Goal: Task Accomplishment & Management: Complete application form

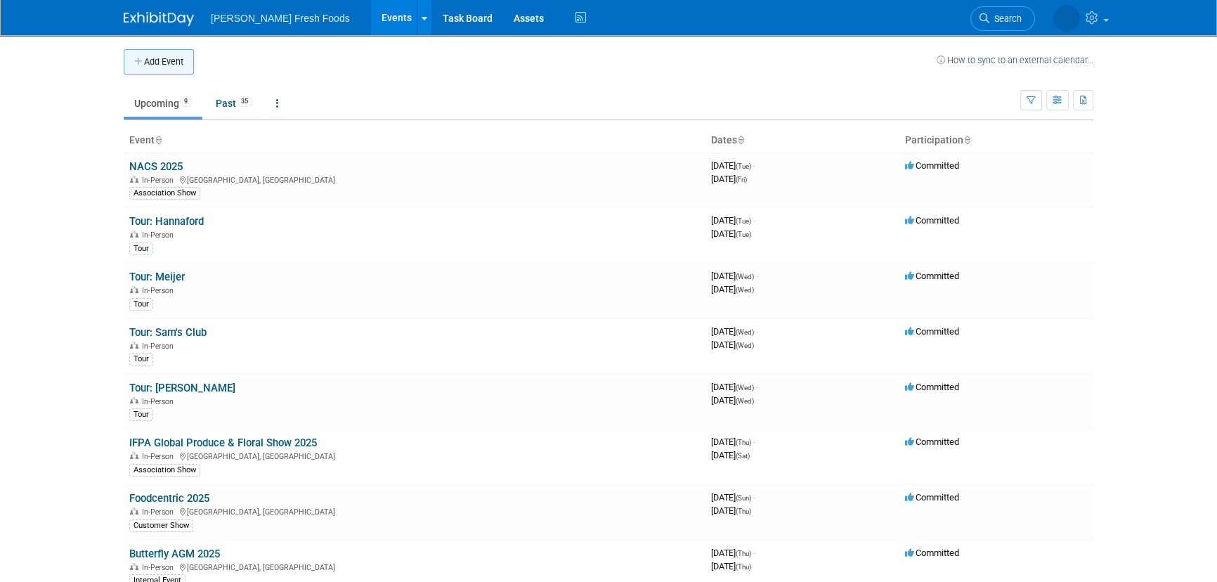
click at [136, 61] on icon "button" at bounding box center [139, 62] width 10 height 9
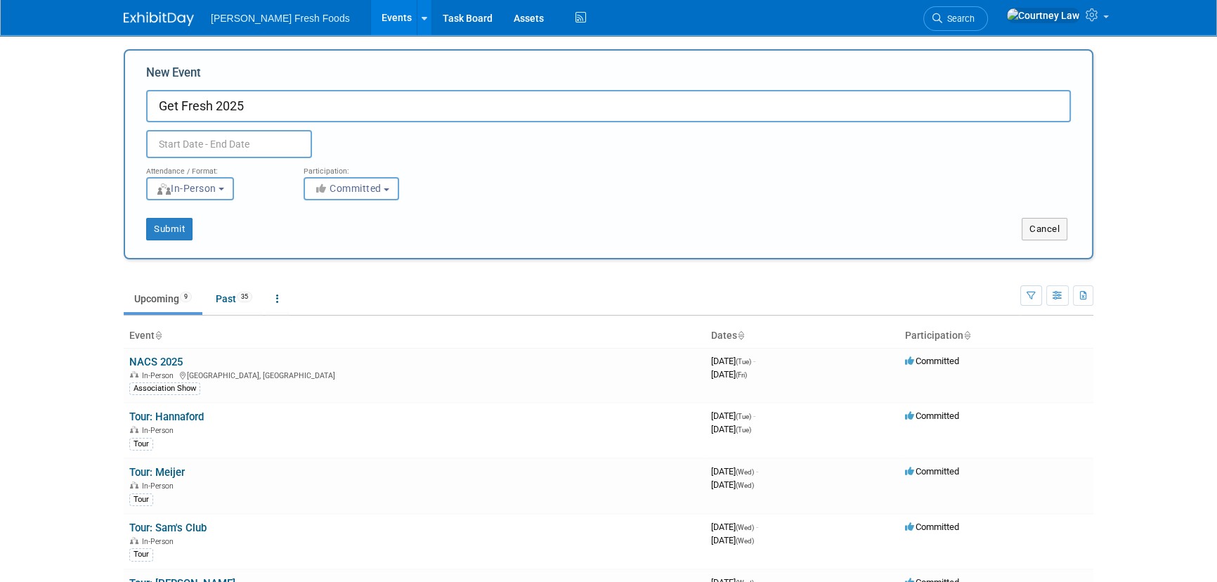
type input "Get Fresh 2025"
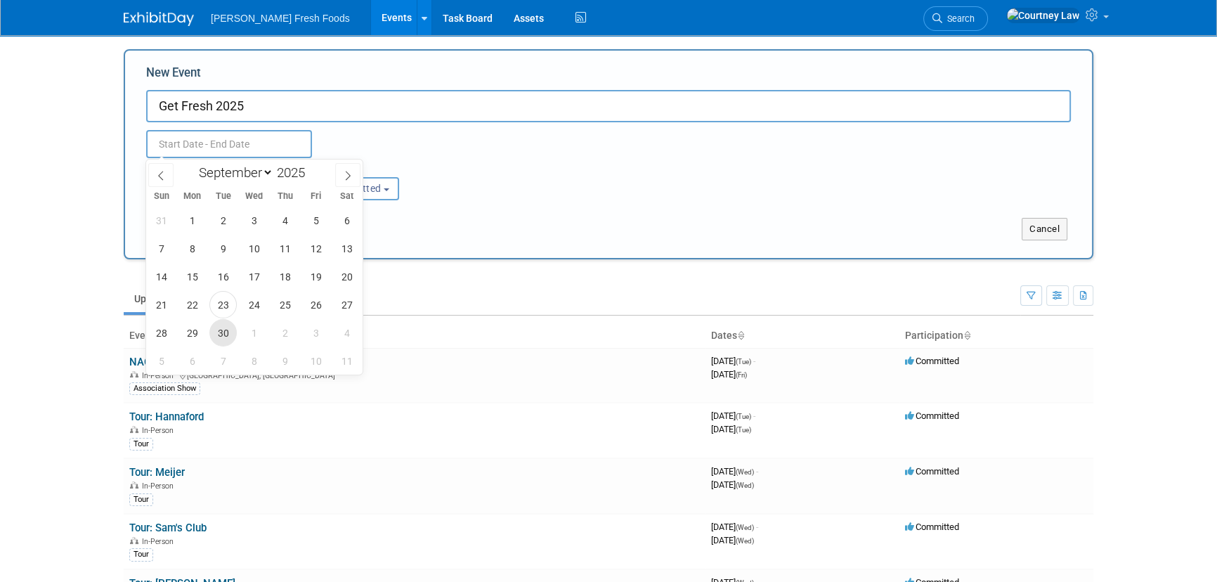
click at [228, 336] on span "30" at bounding box center [222, 332] width 27 height 27
click at [207, 330] on div "31 1 2 3 4 5 6 7 8 9 10 11 12 13 14 15 16 17 18 19 20 21 22 23 24 25 26 27 28 2…" at bounding box center [254, 290] width 216 height 169
click at [214, 330] on span "30" at bounding box center [222, 332] width 27 height 27
type input "Sep 30, 2025 to Sep 30, 2025"
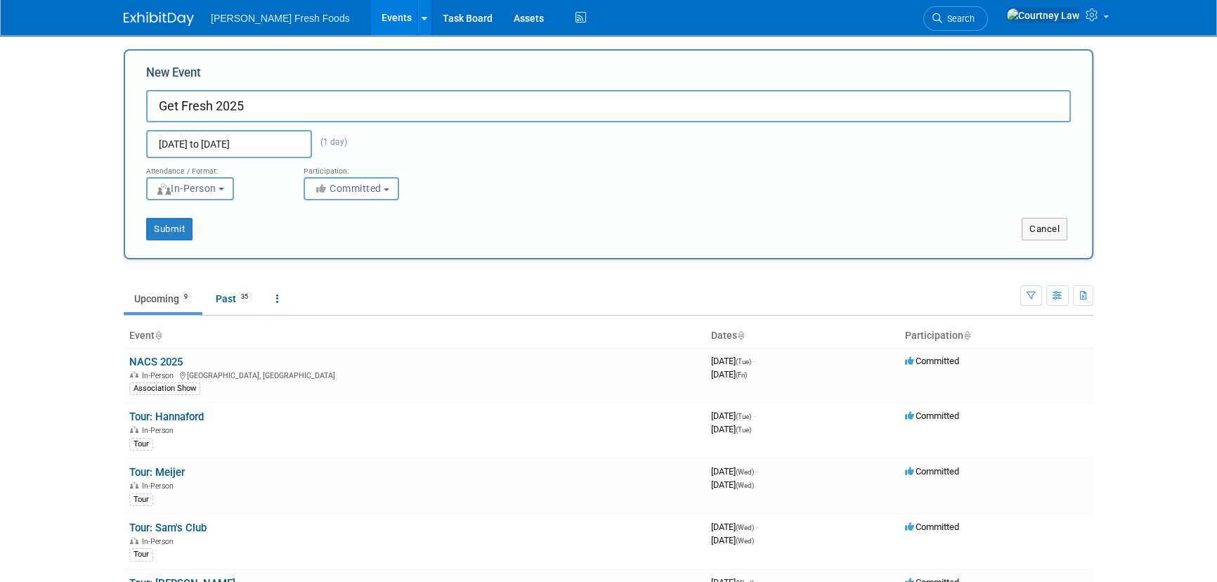
click at [545, 126] on div "Sep 30, 2025 to Sep 30, 2025 (1 day) Duplicate Event Warning" at bounding box center [609, 140] width 946 height 36
click at [153, 239] on button "Submit" at bounding box center [169, 229] width 46 height 22
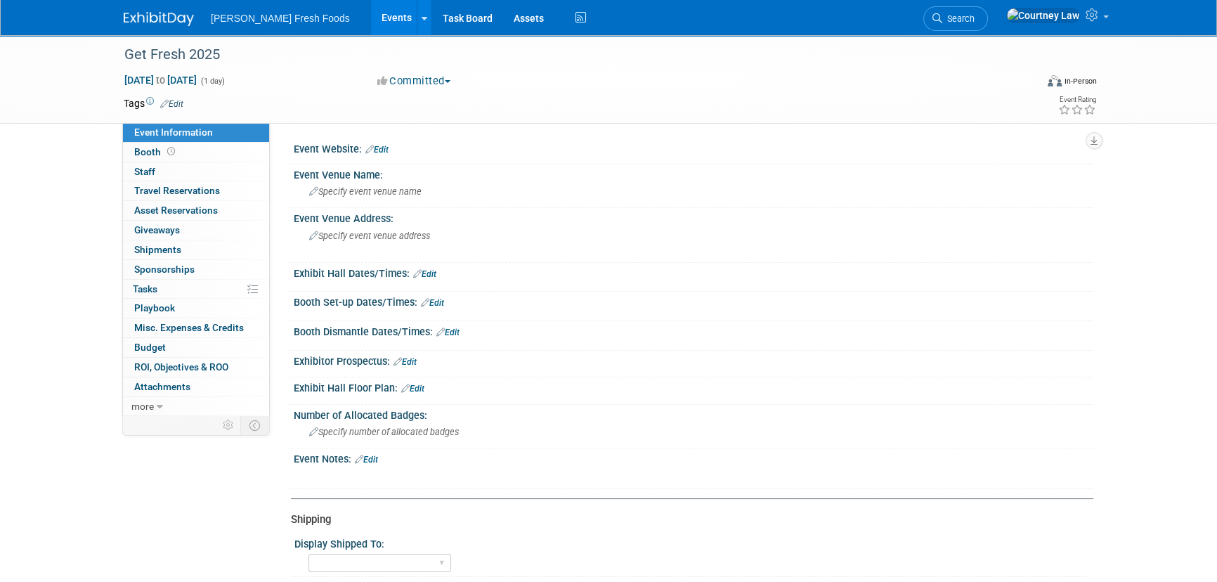
click at [141, 18] on img at bounding box center [159, 19] width 70 height 14
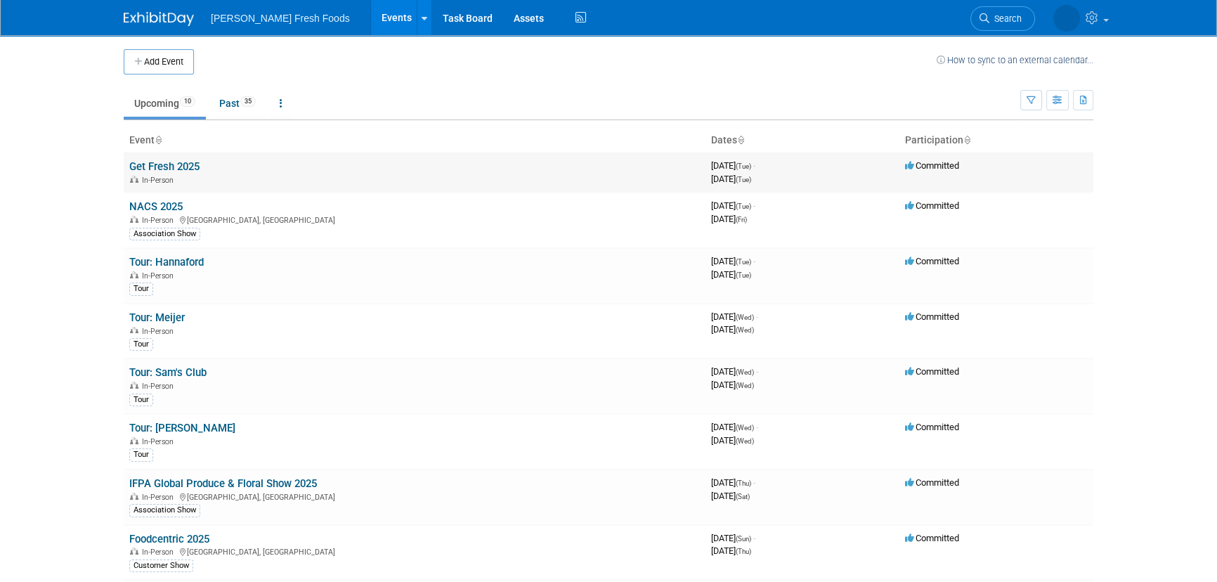
click at [146, 168] on link "Get Fresh 2025" at bounding box center [164, 166] width 70 height 13
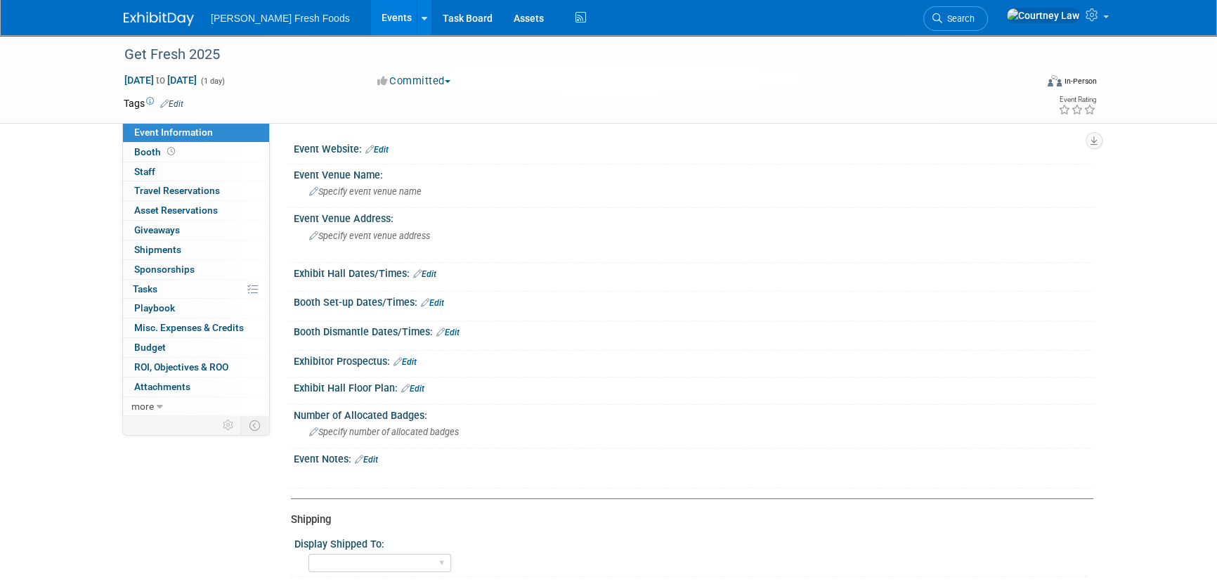
click at [186, 107] on td at bounding box center [557, 103] width 748 height 14
click at [183, 105] on link "Edit" at bounding box center [171, 104] width 23 height 10
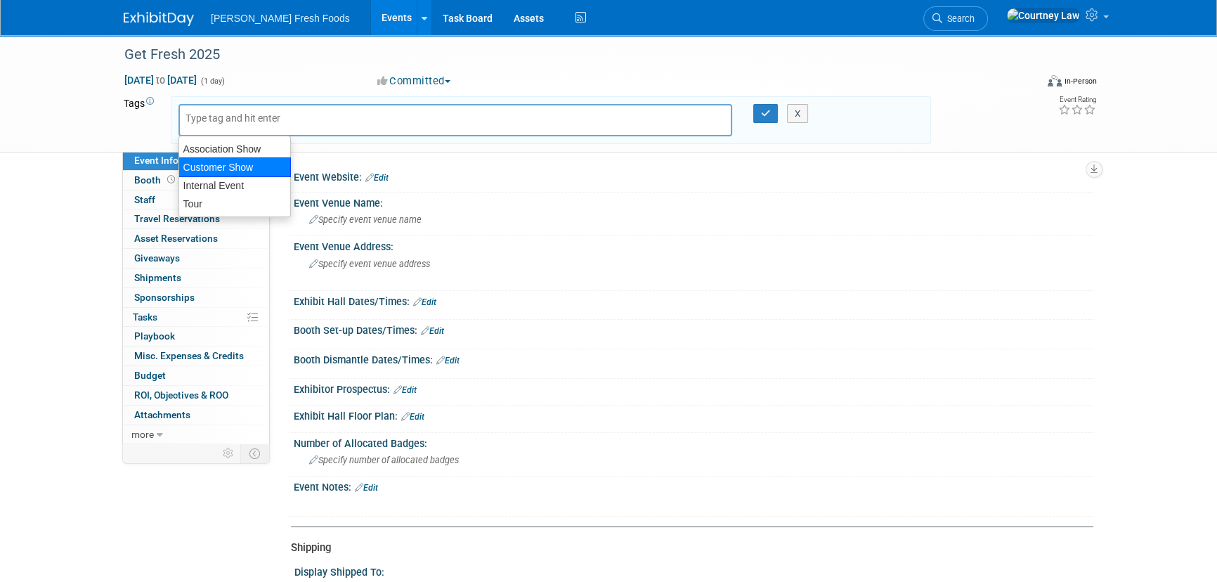
click at [226, 172] on div "Customer Show" at bounding box center [234, 167] width 112 height 20
type input "Customer Show"
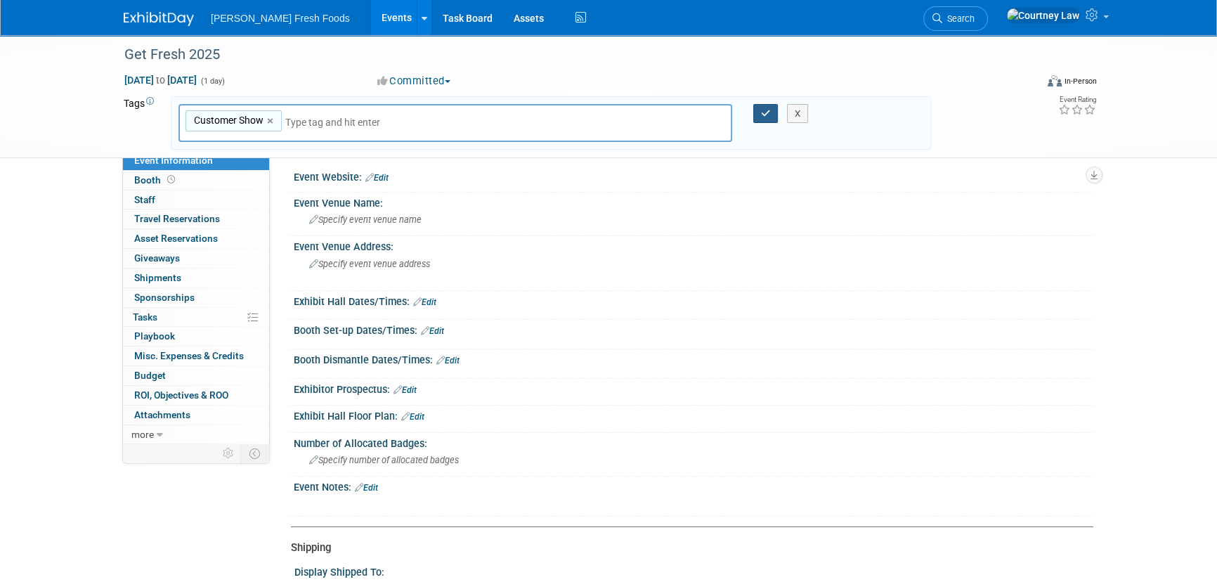
click at [768, 116] on icon "button" at bounding box center [766, 113] width 10 height 9
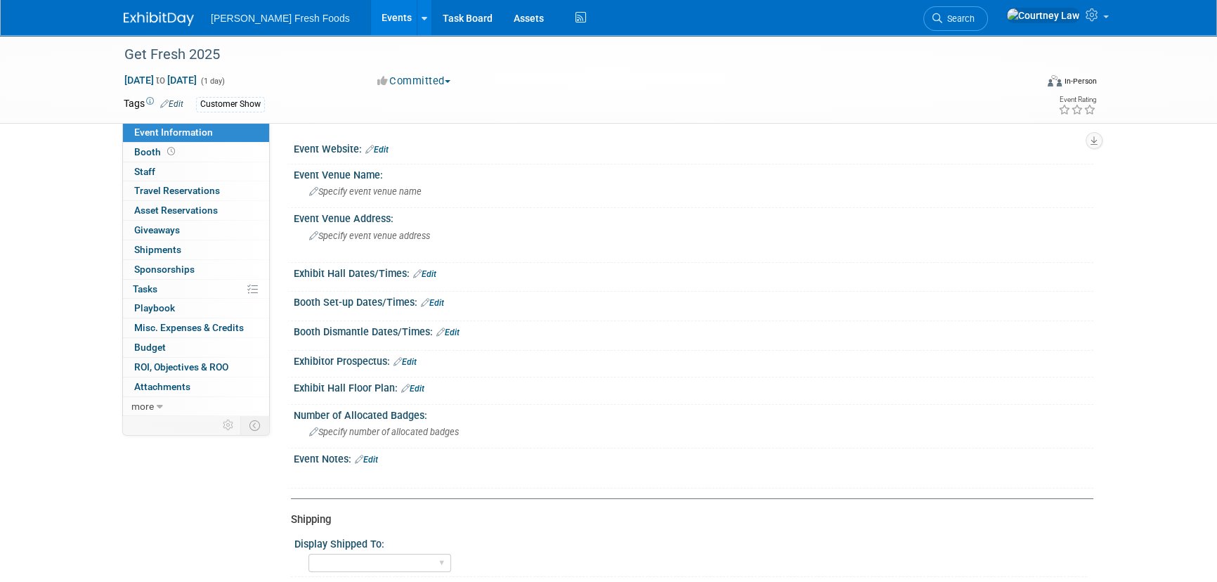
click at [180, 8] on link at bounding box center [167, 11] width 87 height 11
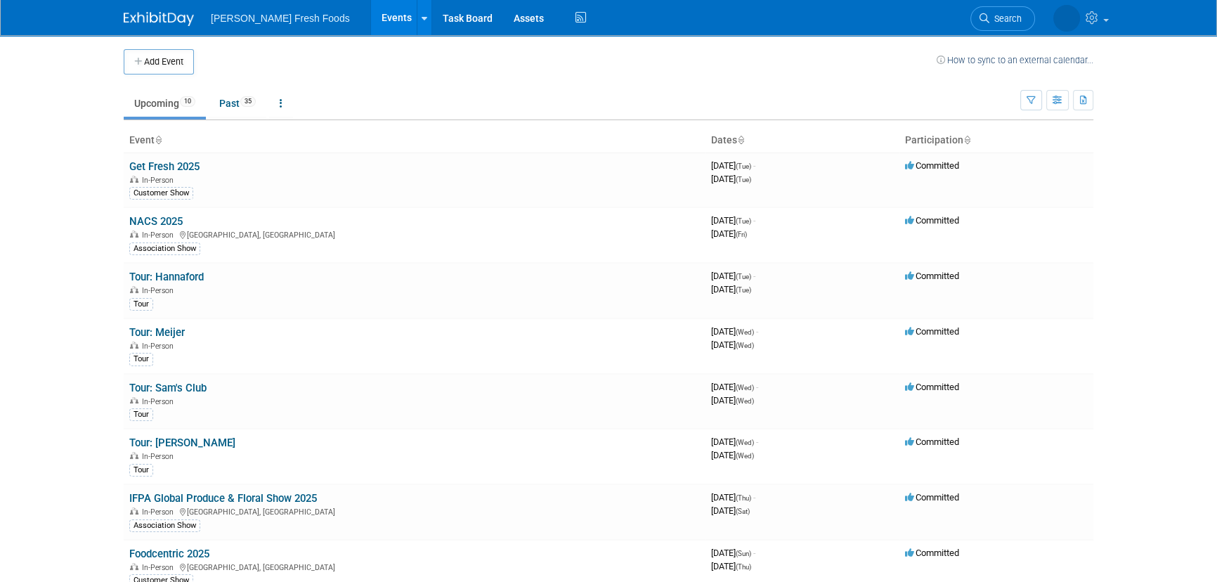
click at [145, 61] on button "Add Event" at bounding box center [159, 61] width 70 height 25
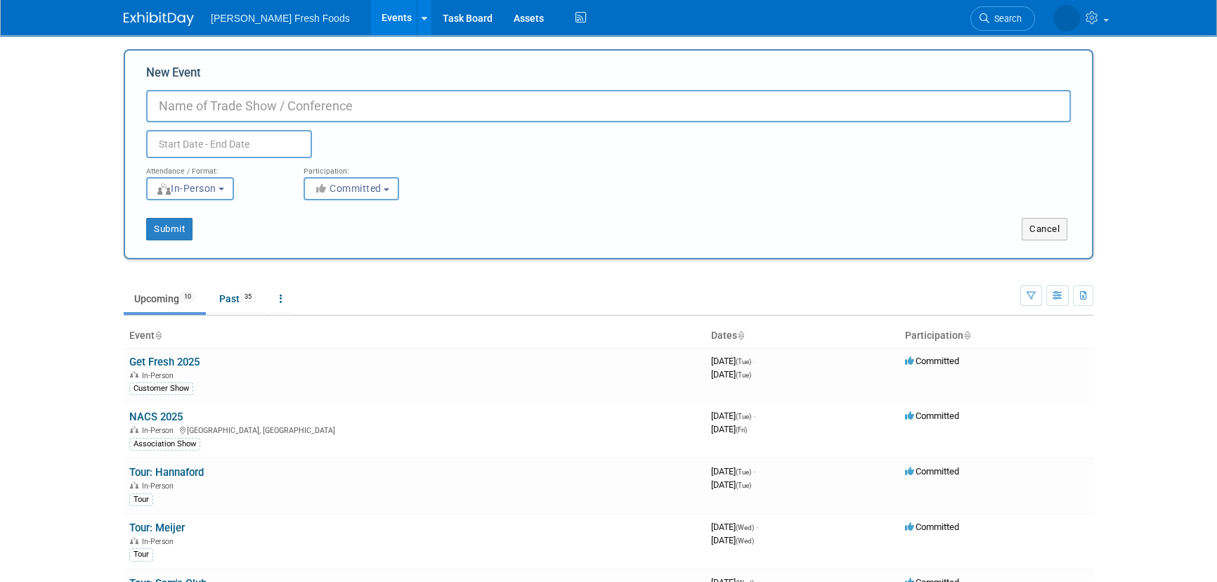
click at [225, 103] on input "New Event" at bounding box center [608, 106] width 925 height 32
type input "HEB Produce Expo 2026"
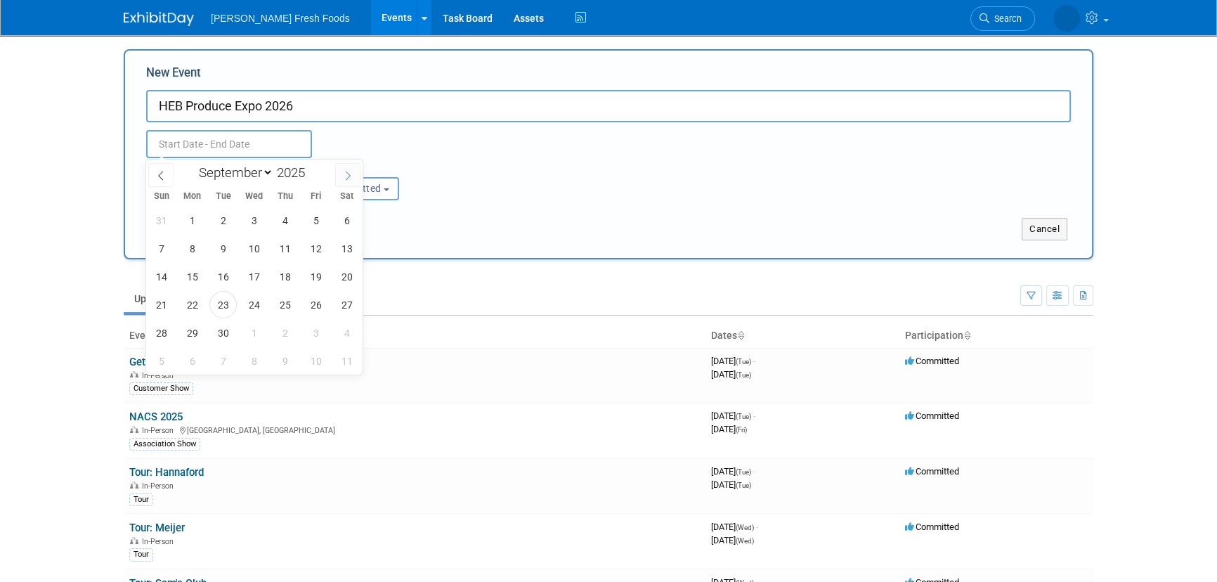
click at [358, 180] on span at bounding box center [347, 175] width 25 height 24
click at [355, 178] on span at bounding box center [347, 175] width 25 height 24
select select "11"
click at [355, 178] on span at bounding box center [347, 175] width 25 height 24
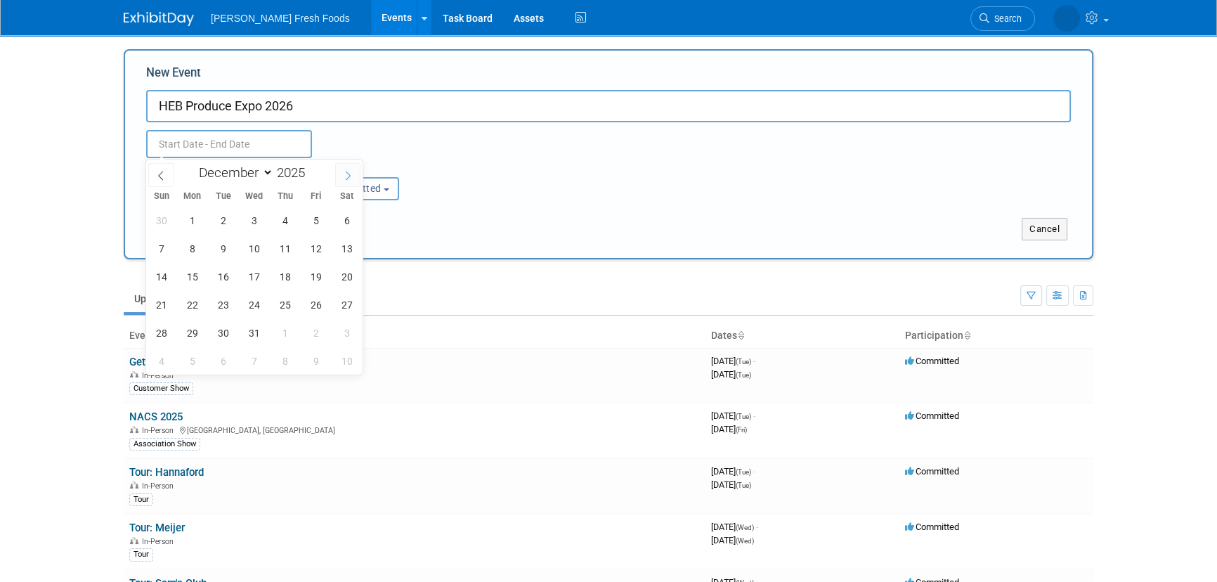
type input "2026"
click at [355, 178] on span at bounding box center [347, 175] width 25 height 24
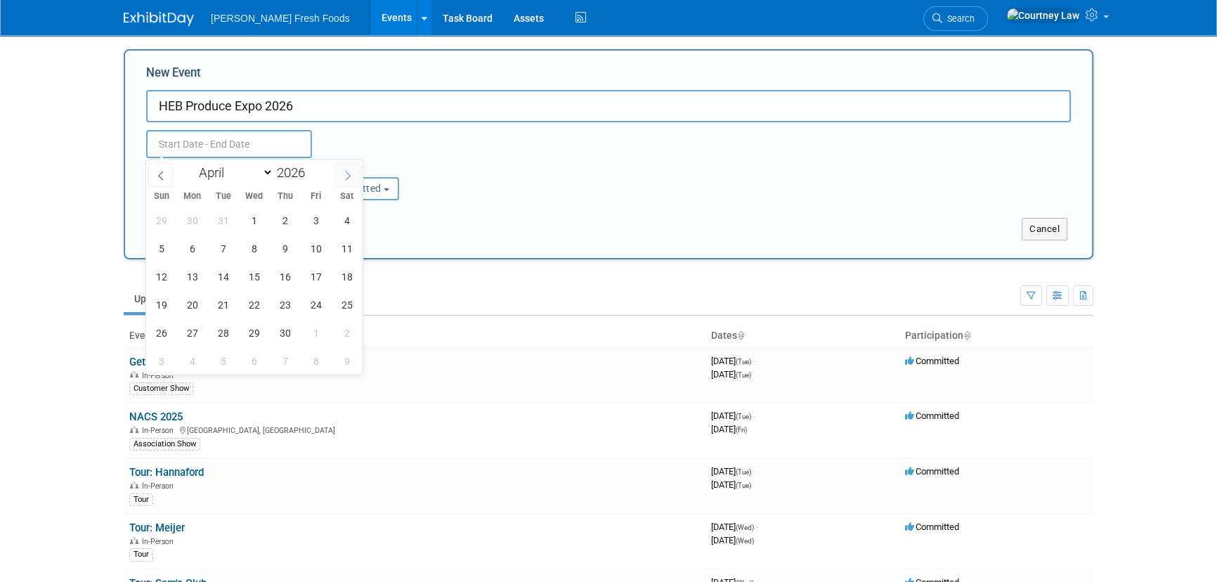
select select "4"
click at [256, 304] on span "20" at bounding box center [253, 304] width 27 height 27
click at [320, 311] on span "22" at bounding box center [315, 304] width 27 height 27
type input "[DATE] to [DATE]"
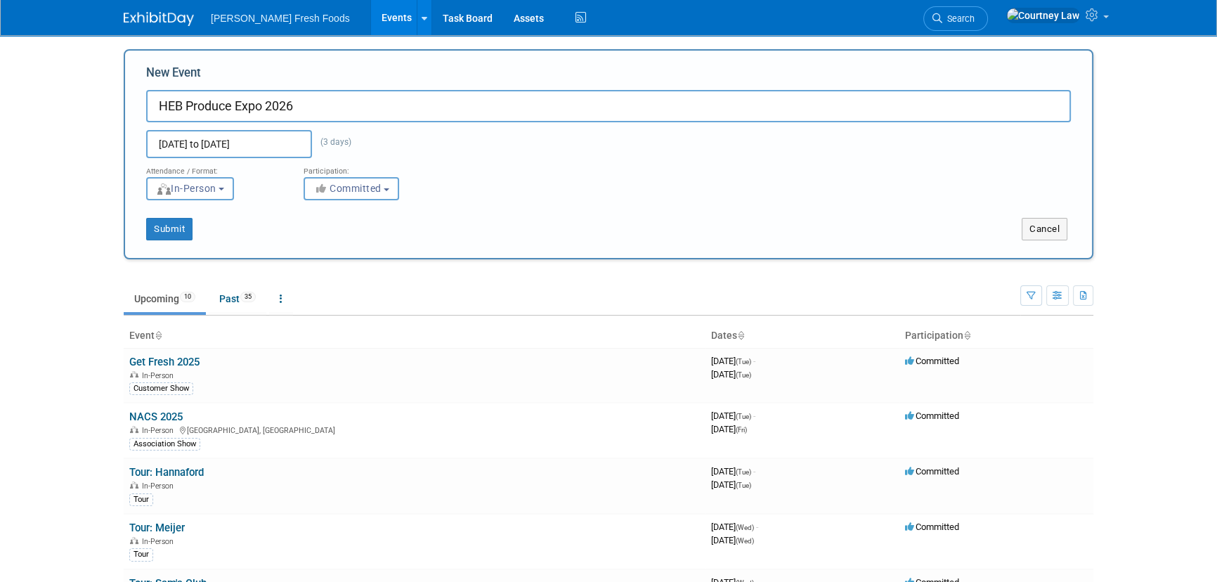
click at [532, 242] on div "New Event HEB Produce Expo 2026 May 20, 2026 to May 22, 2026 (3 days) Duplicate…" at bounding box center [609, 154] width 970 height 210
click at [171, 233] on button "Submit" at bounding box center [169, 229] width 46 height 22
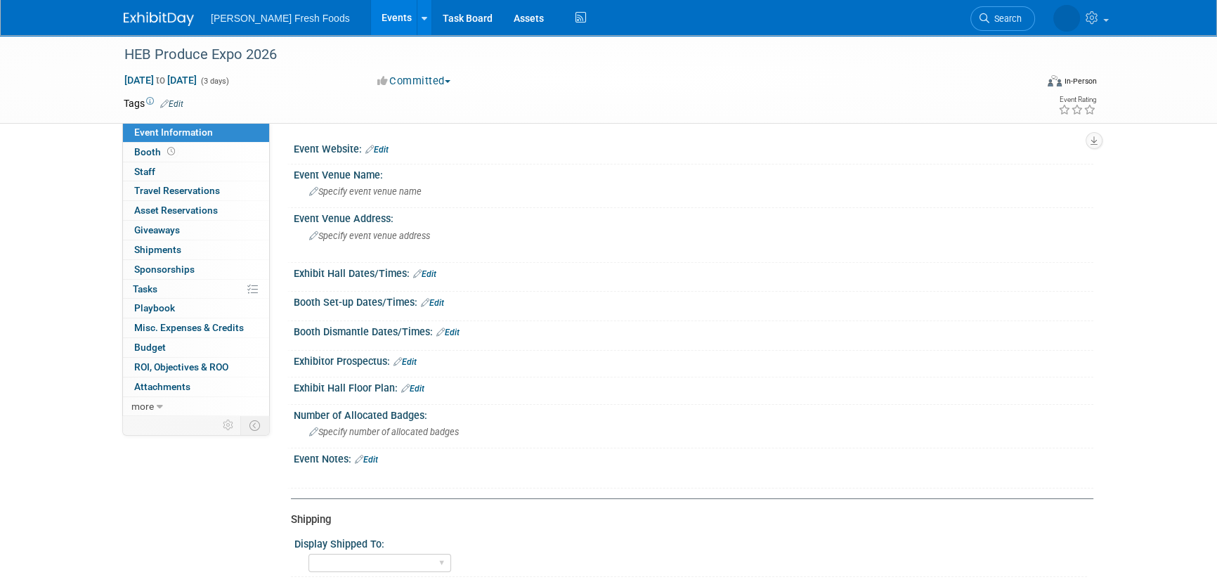
click at [179, 102] on link "Edit" at bounding box center [171, 104] width 23 height 10
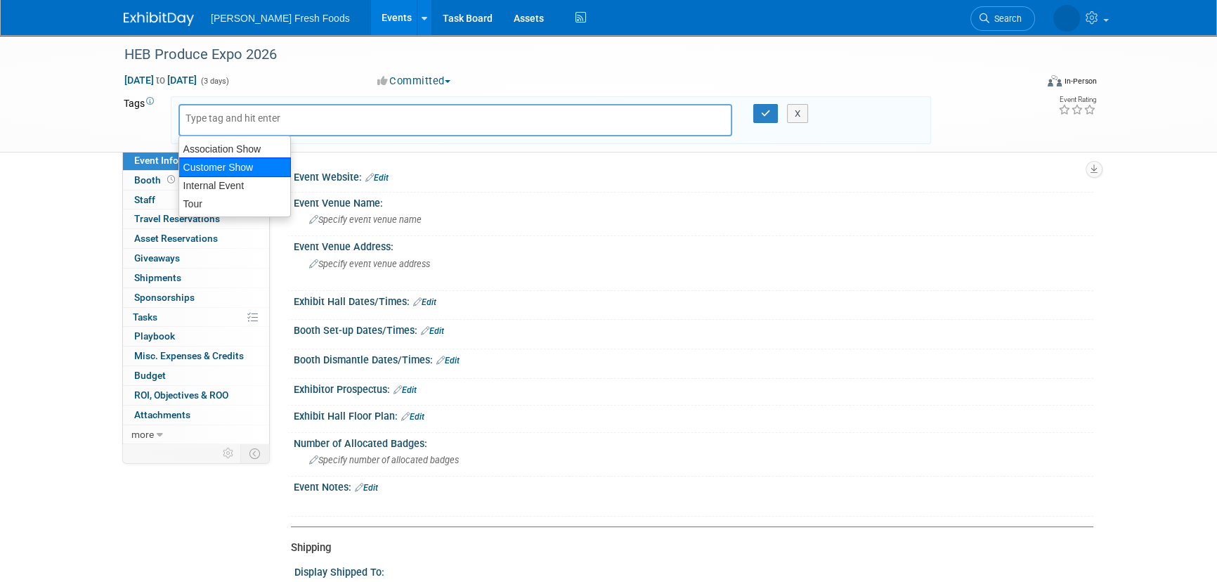
click at [233, 161] on div "Customer Show" at bounding box center [234, 167] width 112 height 20
type input "Customer Show"
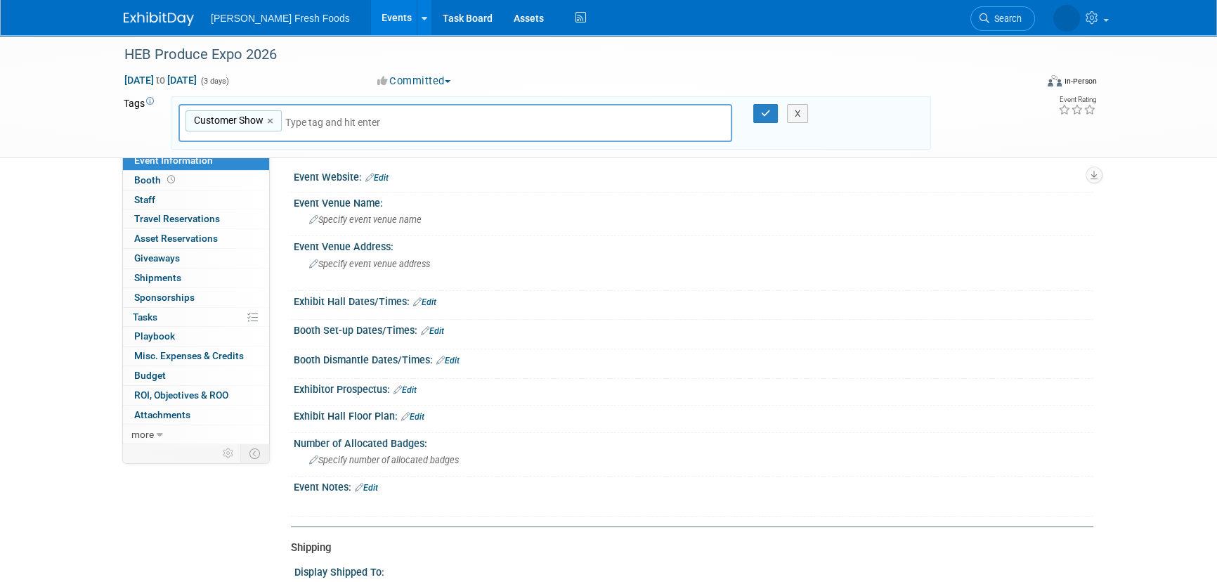
click at [773, 112] on div "X" at bounding box center [804, 114] width 64 height 20
click at [772, 110] on div "X" at bounding box center [804, 114] width 64 height 20
drag, startPoint x: 767, startPoint y: 98, endPoint x: 766, endPoint y: 108, distance: 9.9
click at [767, 98] on div "Customer Show Customer Show × X" at bounding box center [551, 123] width 760 height 54
click at [765, 119] on button "button" at bounding box center [765, 114] width 25 height 20
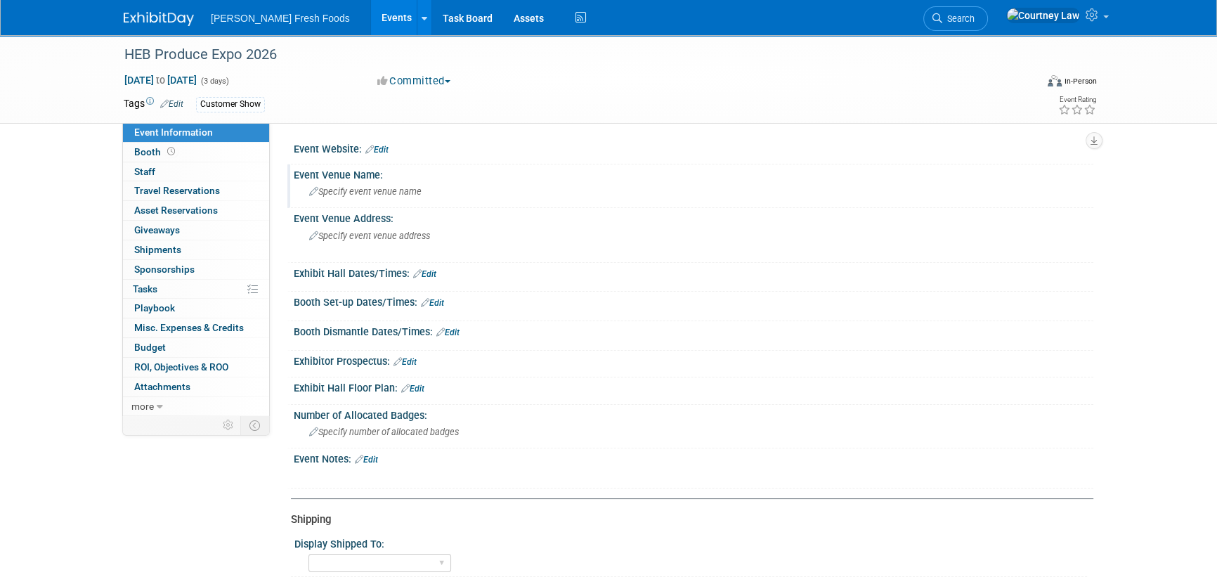
click at [422, 185] on div "Specify event venue name" at bounding box center [693, 192] width 779 height 22
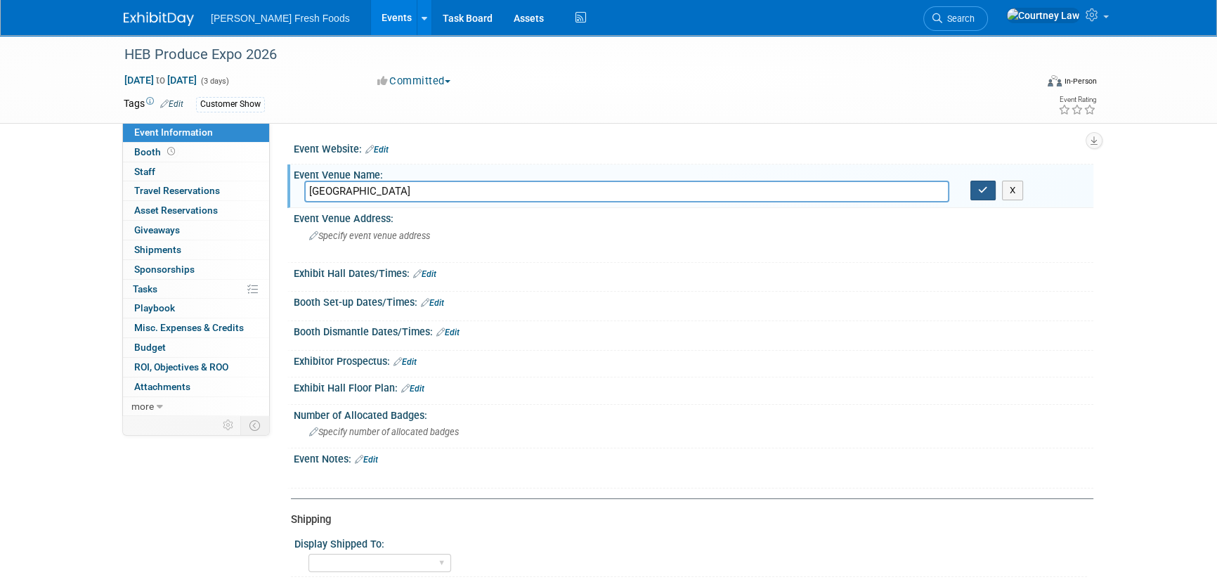
type input "[GEOGRAPHIC_DATA]"
click at [975, 192] on button "button" at bounding box center [982, 191] width 25 height 20
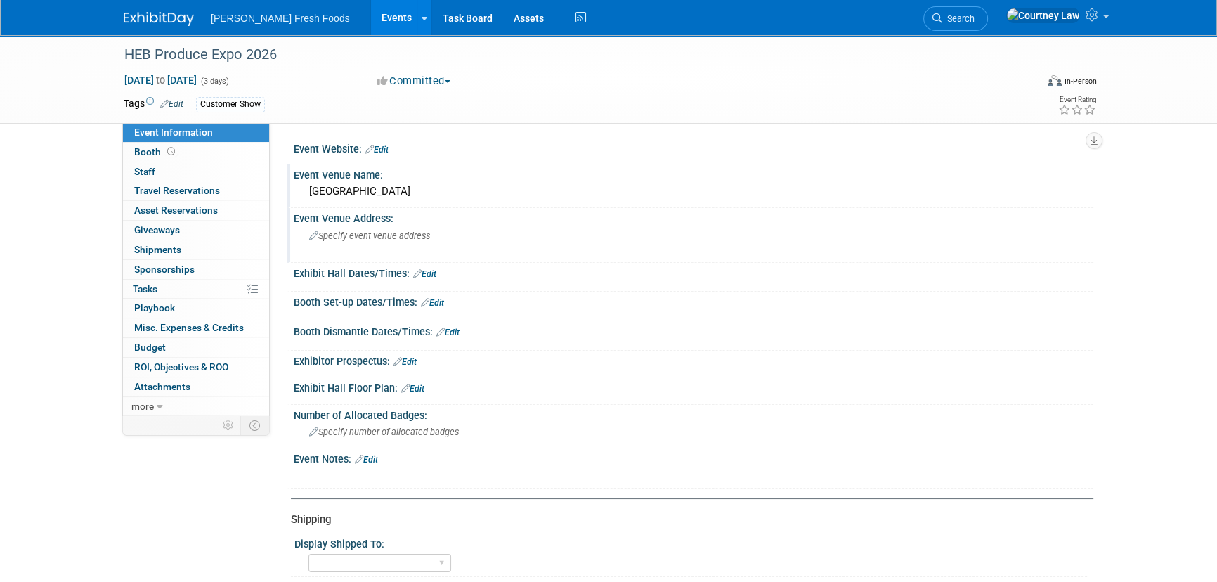
click at [358, 229] on div "Specify event venue address" at bounding box center [460, 241] width 312 height 32
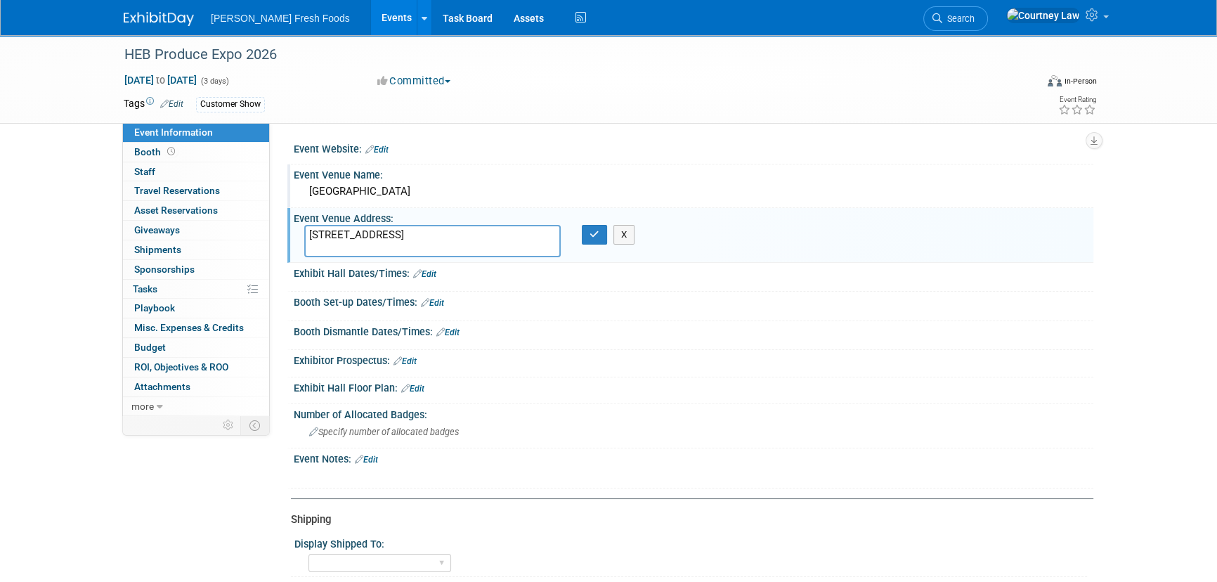
click at [399, 230] on textarea "3001 Kalahari Blvd, Round Rock, TX 78665" at bounding box center [432, 241] width 256 height 32
type textarea "3001 Kalahari Blvd Round Rock, TX 78665"
click at [590, 236] on icon "button" at bounding box center [595, 234] width 10 height 9
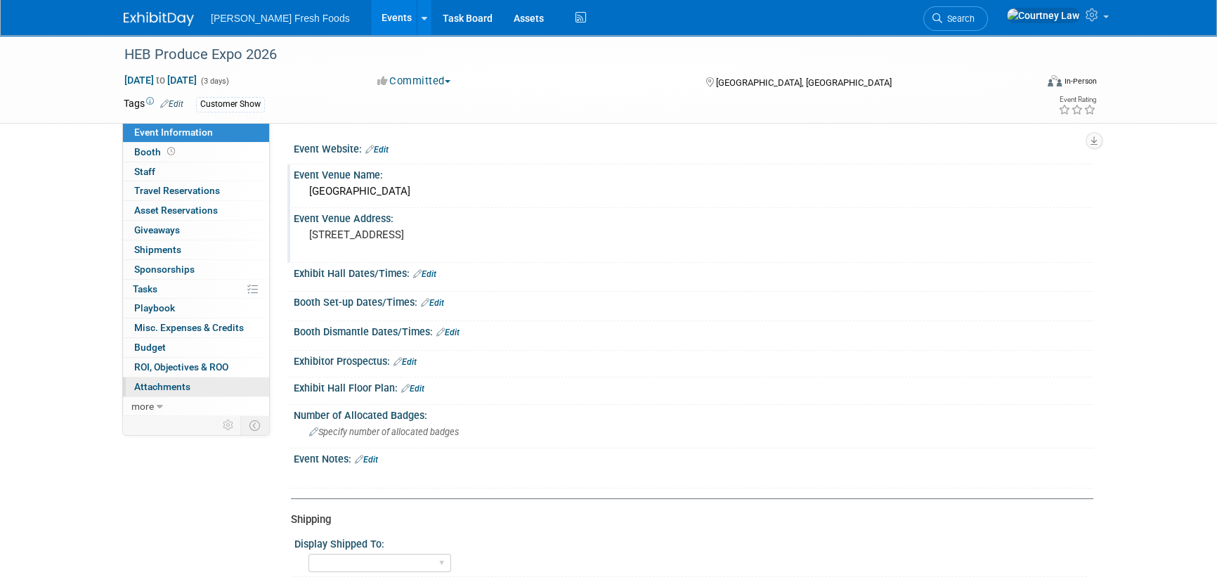
click at [165, 385] on span "Attachments 0" at bounding box center [162, 386] width 56 height 11
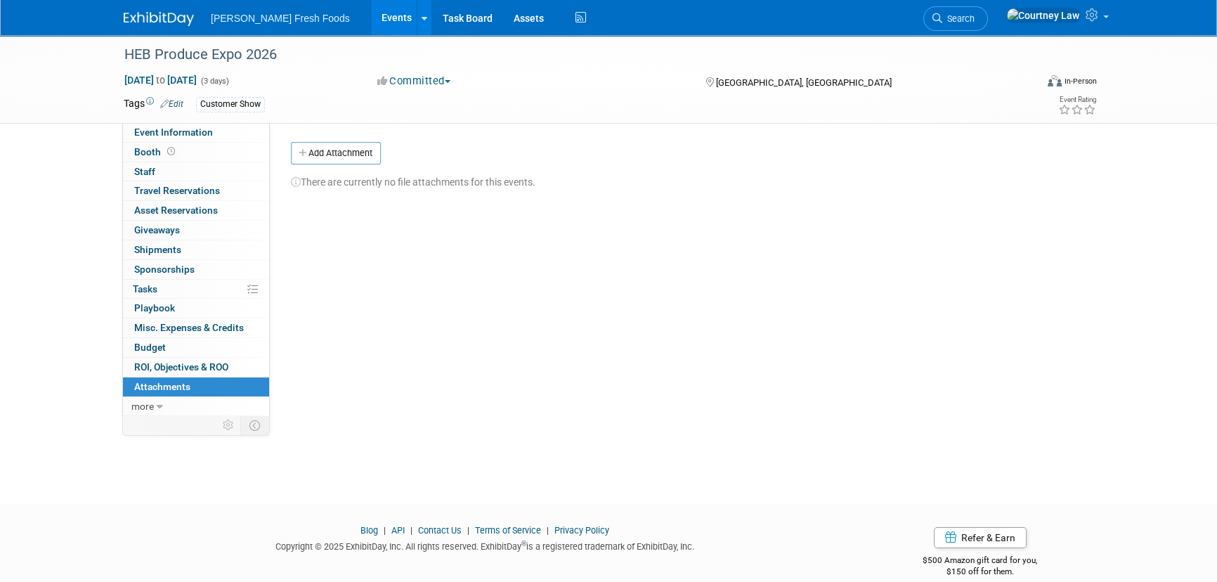
drag, startPoint x: 342, startPoint y: 150, endPoint x: 544, endPoint y: 177, distance: 203.5
click at [345, 150] on button "Add Attachment" at bounding box center [336, 153] width 90 height 22
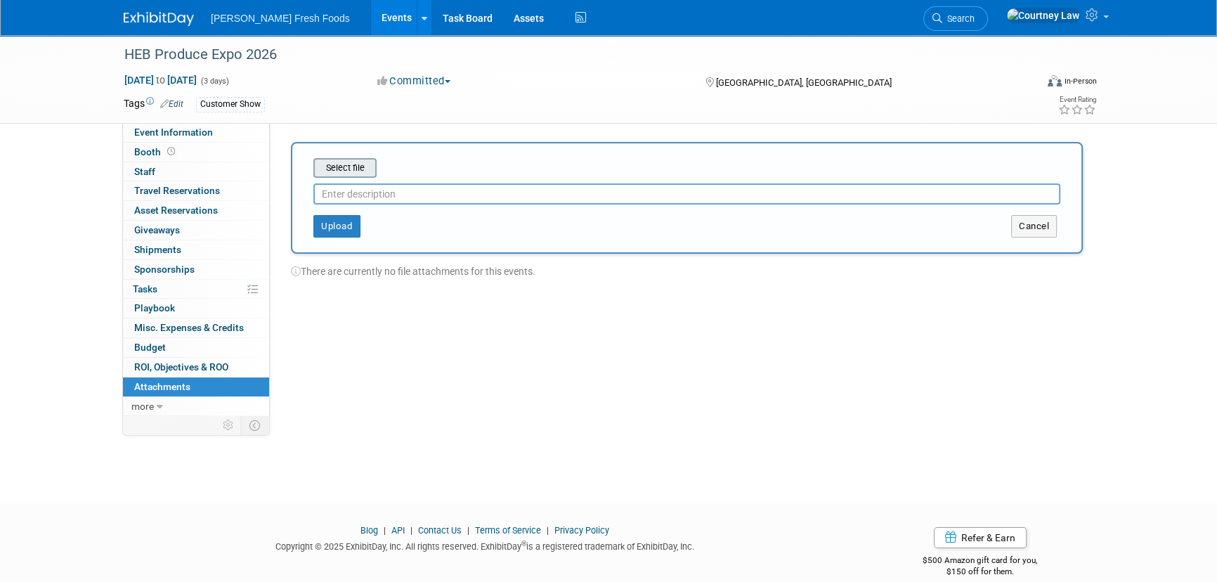
click at [334, 176] on div "Select file" at bounding box center [344, 168] width 63 height 20
click at [342, 173] on input "file" at bounding box center [291, 168] width 167 height 17
type input "Invite"
click at [320, 219] on button "Upload" at bounding box center [336, 220] width 47 height 22
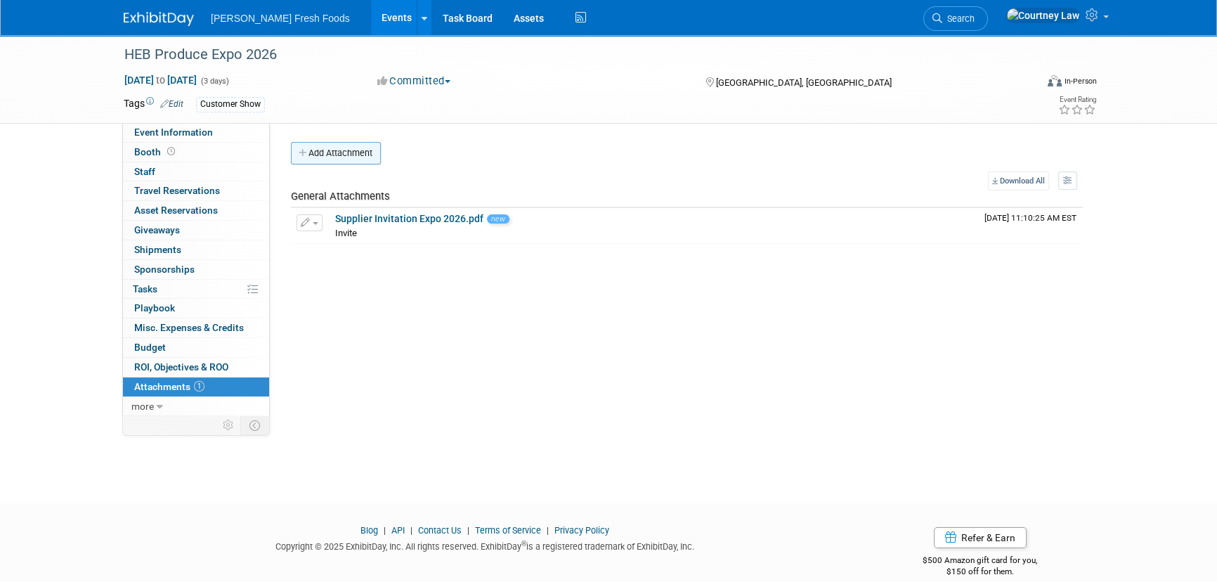
click at [344, 160] on button "Add Attachment" at bounding box center [336, 153] width 90 height 22
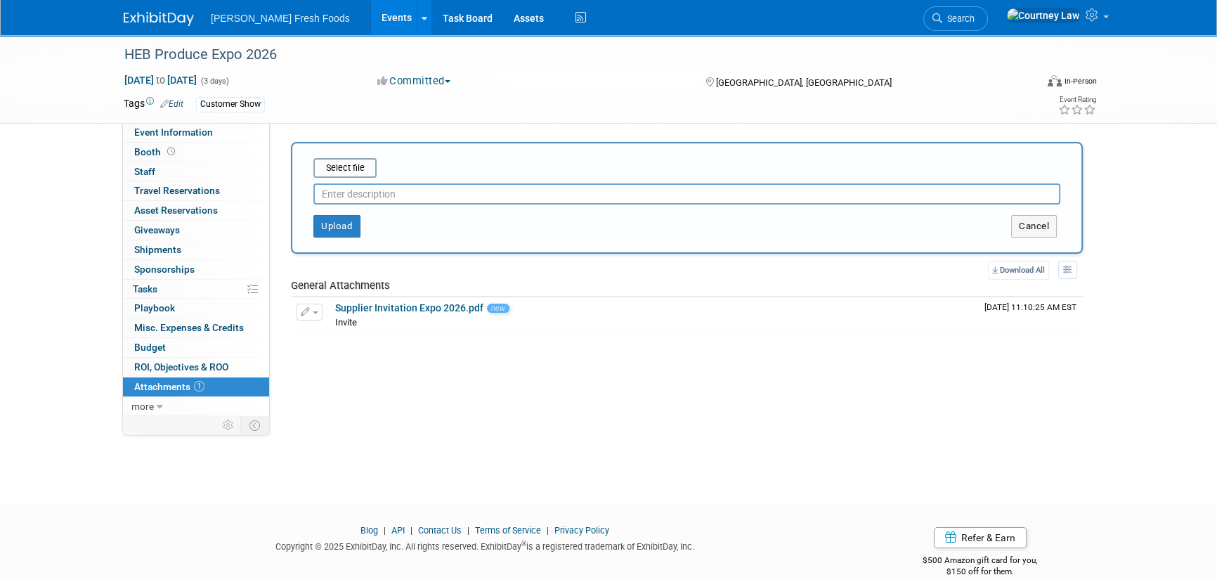
click at [397, 183] on input "text" at bounding box center [686, 193] width 747 height 21
click at [358, 169] on input "file" at bounding box center [291, 168] width 167 height 17
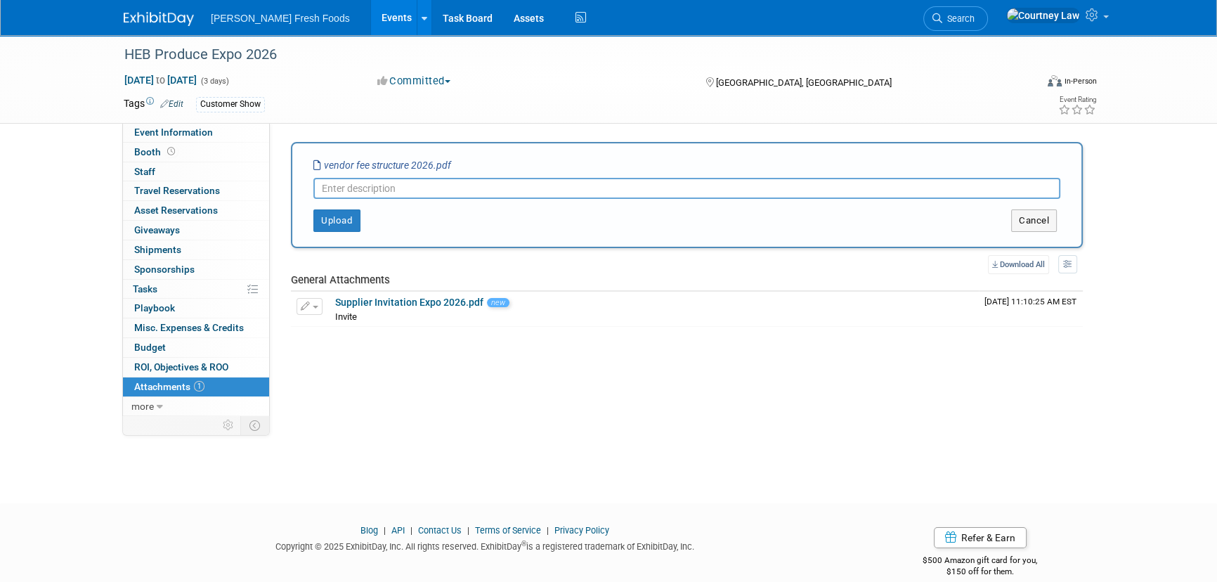
click at [427, 189] on input "text" at bounding box center [686, 188] width 747 height 21
type input "Fee"
click at [344, 219] on button "Upload" at bounding box center [336, 220] width 47 height 22
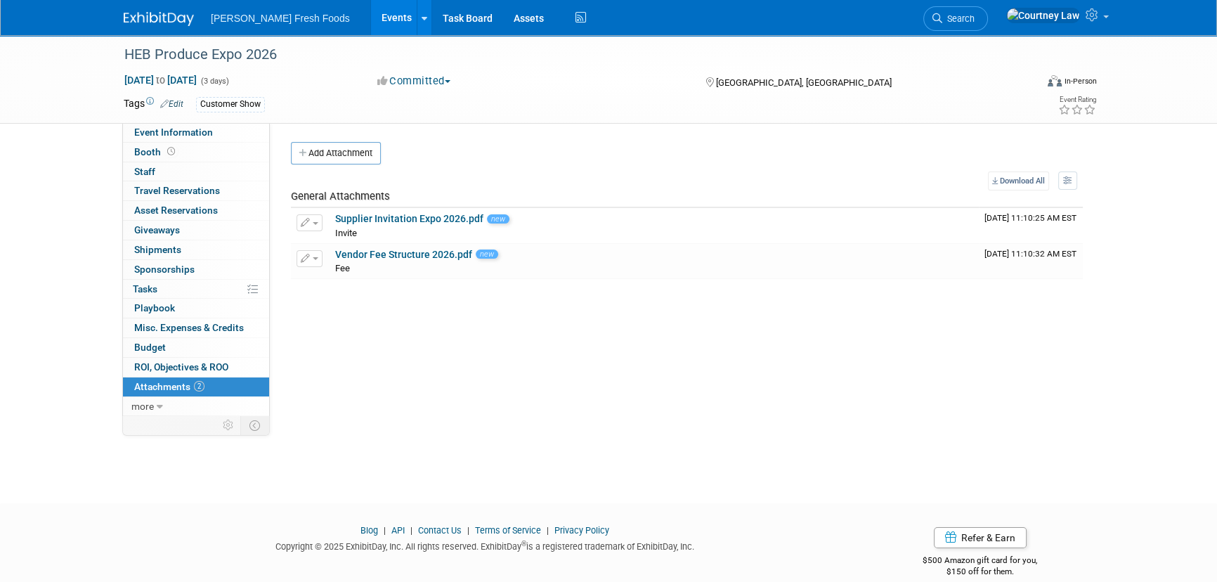
click at [168, 8] on link at bounding box center [167, 11] width 87 height 11
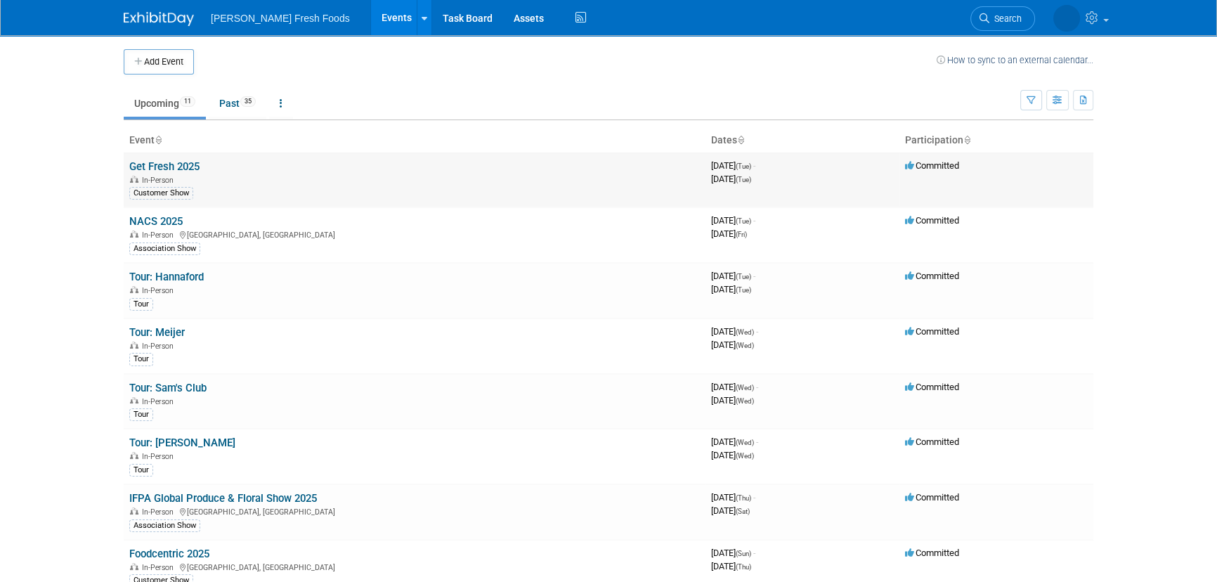
click at [169, 164] on link "Get Fresh 2025" at bounding box center [164, 166] width 70 height 13
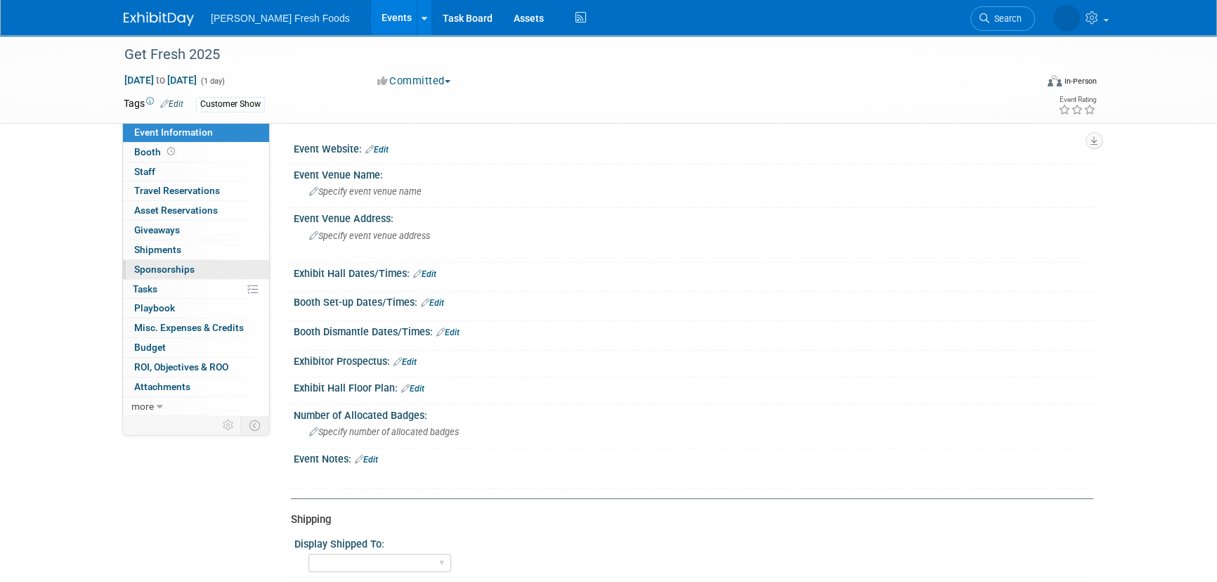
click at [140, 266] on span "Sponsorships 0" at bounding box center [164, 269] width 60 height 11
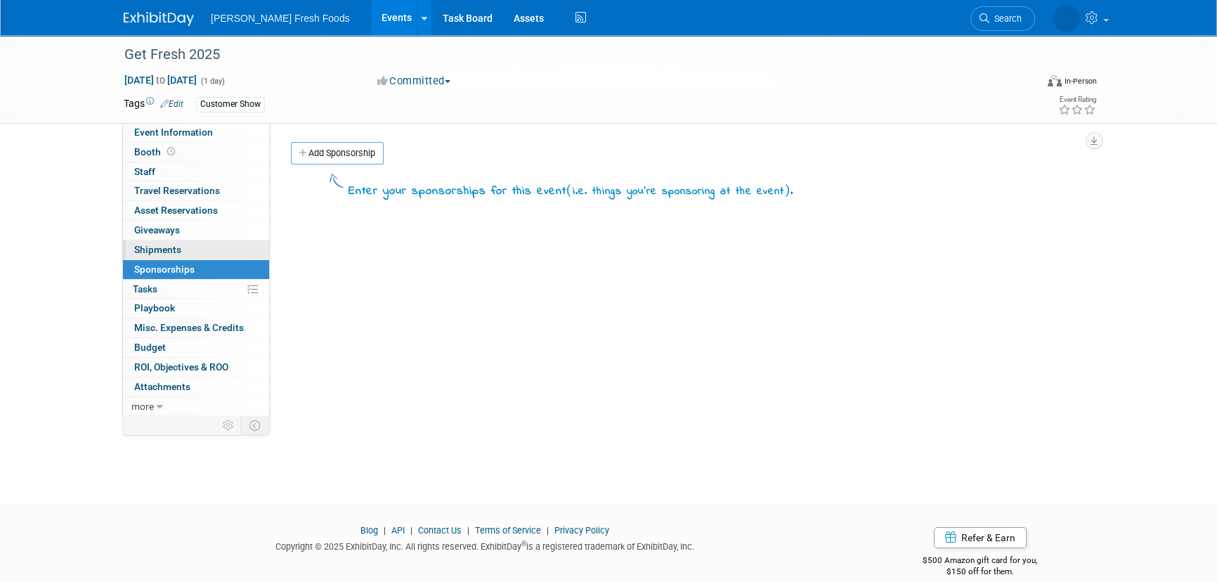
click at [147, 253] on span "Shipments 0" at bounding box center [157, 249] width 47 height 11
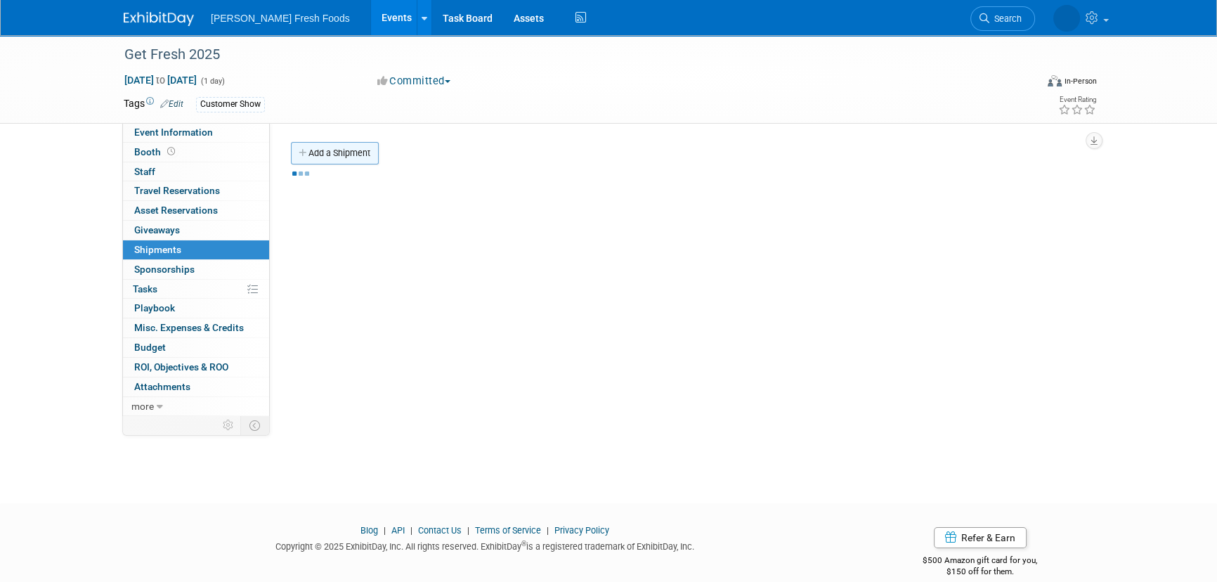
click at [350, 164] on link "Add a Shipment" at bounding box center [335, 153] width 88 height 22
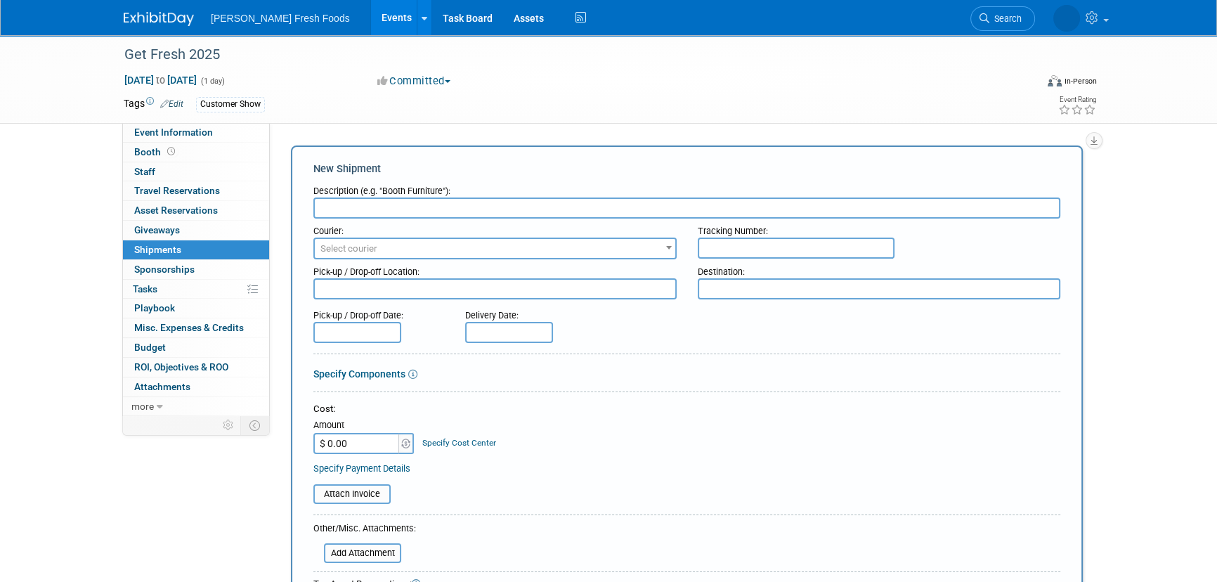
click at [353, 158] on div "New Shipment Description (e.g. "Booth Furniture"): Courier: 007EX 17 Post Servi…" at bounding box center [687, 474] width 792 height 659
click at [416, 201] on input "text" at bounding box center [686, 207] width 747 height 21
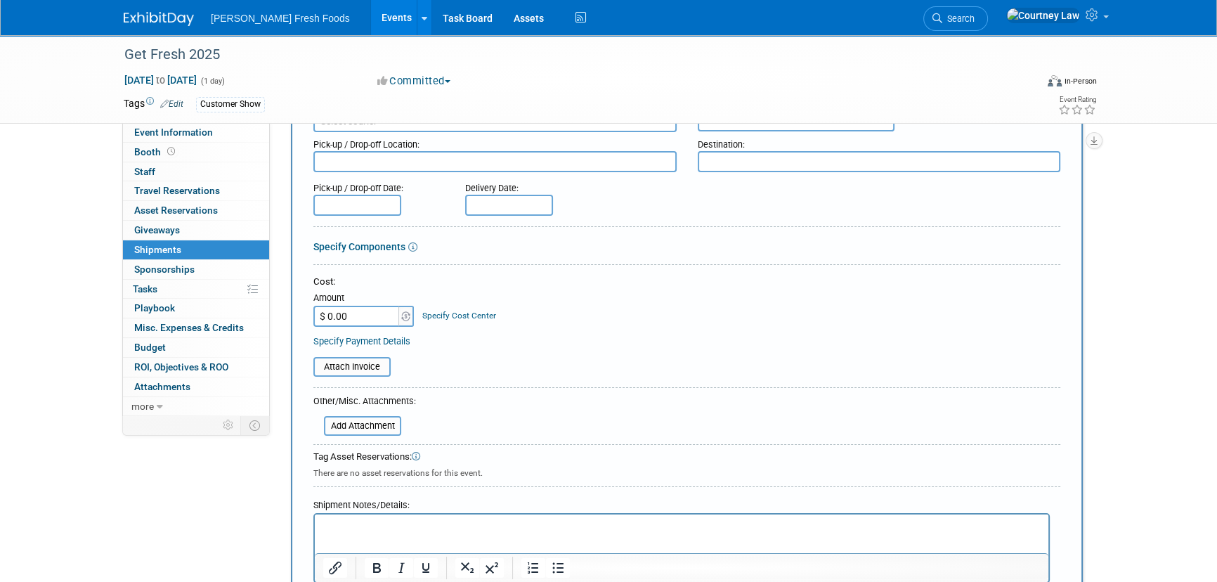
scroll to position [191, 0]
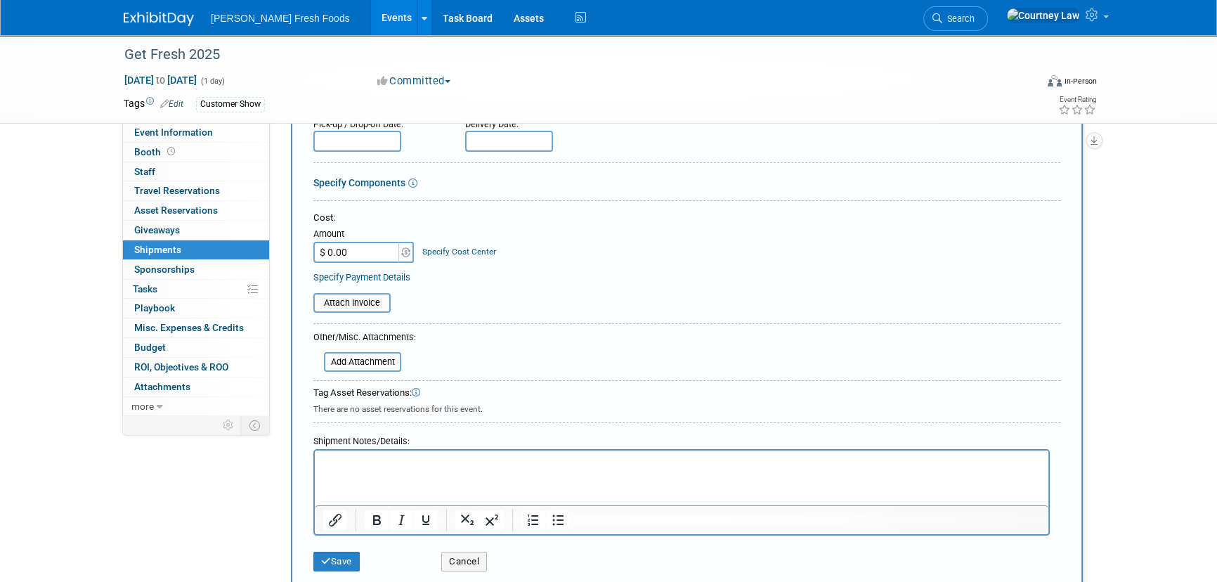
type input "Product"
click at [436, 470] on html at bounding box center [682, 460] width 734 height 20
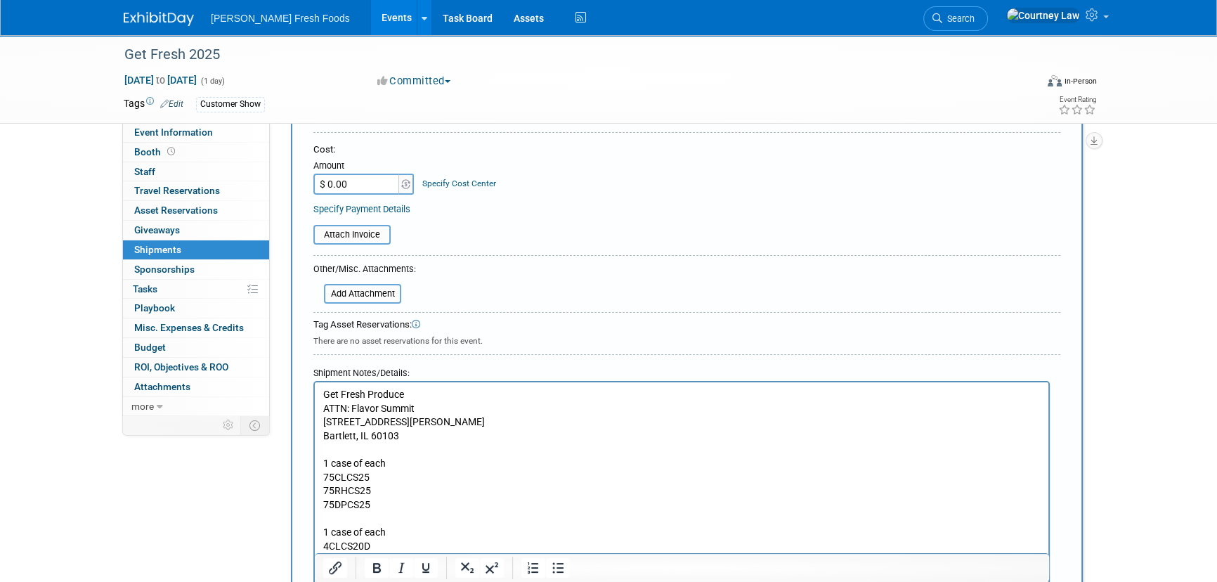
scroll to position [25, 0]
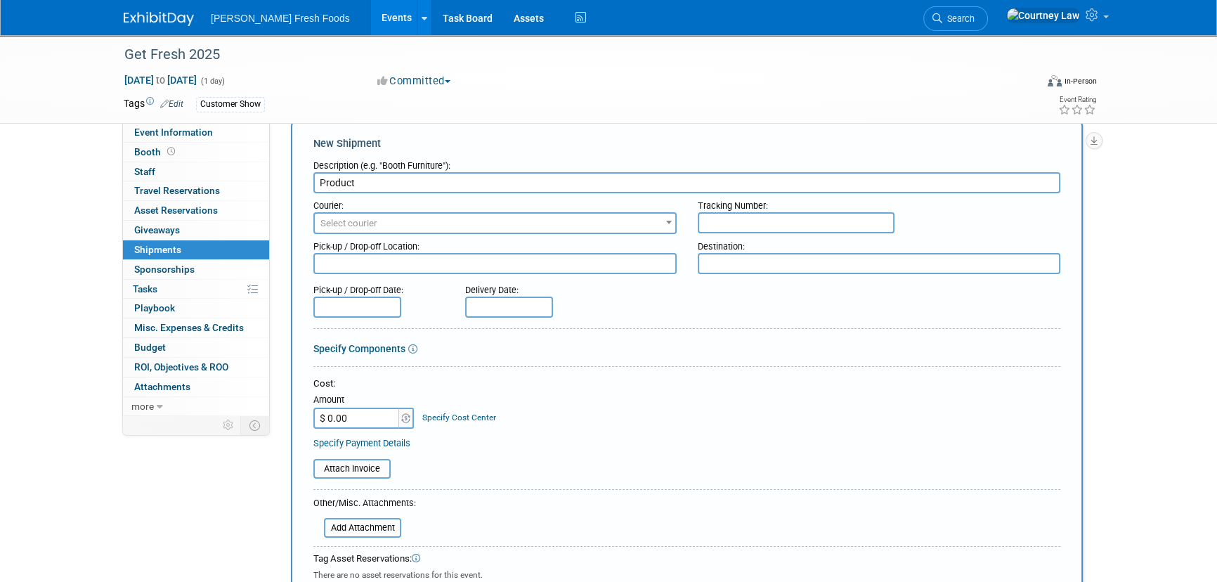
click at [494, 307] on input "text" at bounding box center [509, 307] width 88 height 21
click at [642, 459] on span "26" at bounding box center [634, 460] width 27 height 27
type input "Sep 26, 2025"
click at [741, 418] on div "Cost: Amount $ 0.00 Specify Cost Center Cost Center -- Not Specified --" at bounding box center [686, 402] width 747 height 51
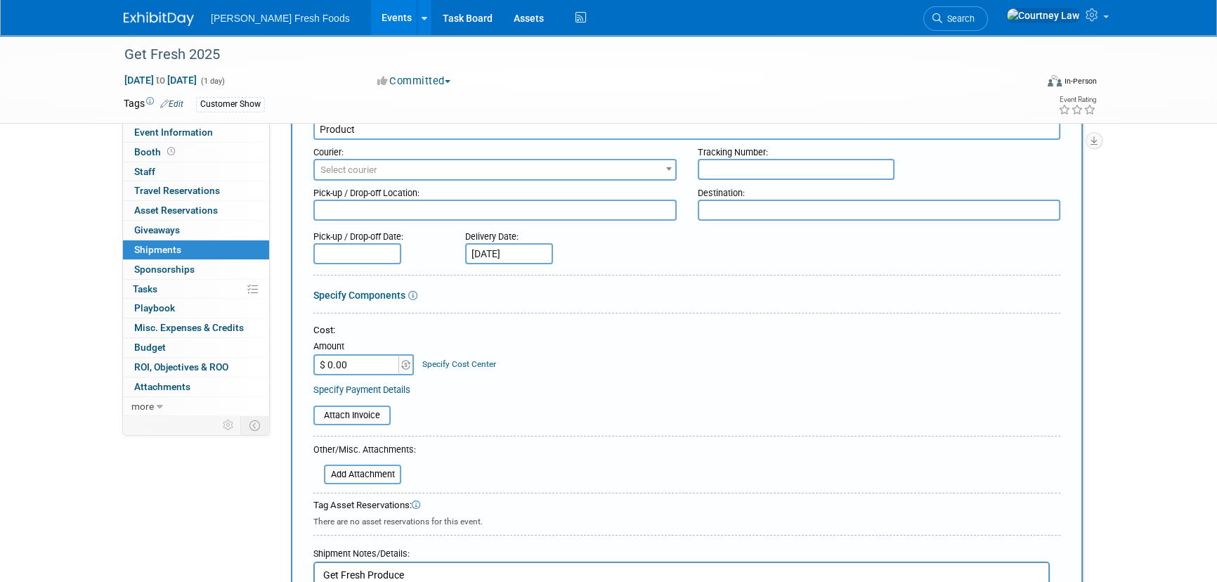
scroll to position [153, 0]
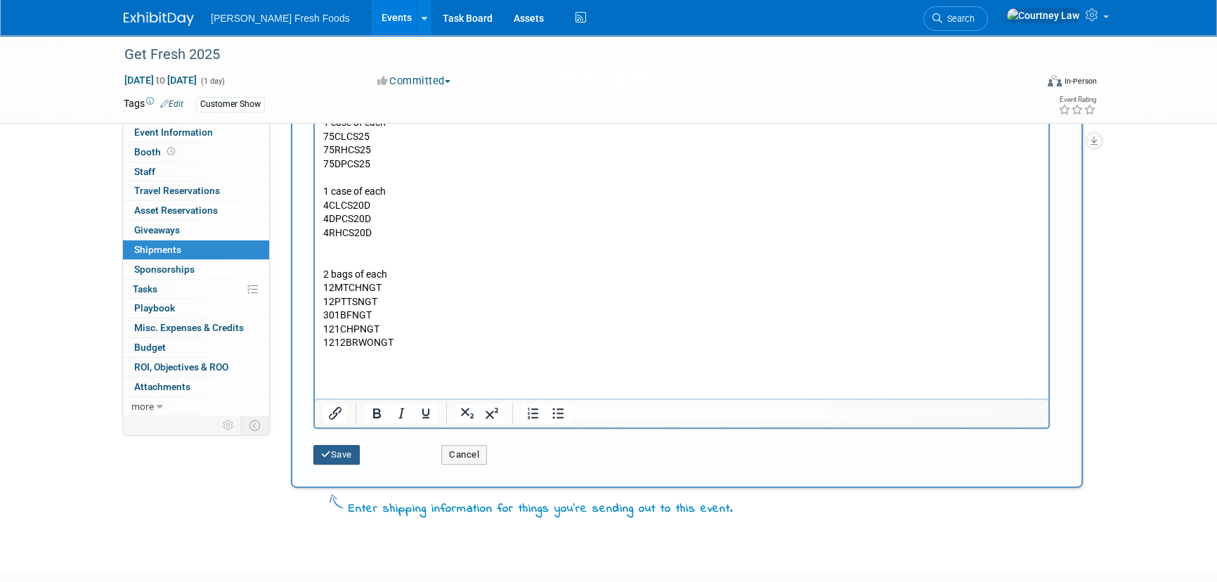
click at [339, 459] on button "Save" at bounding box center [336, 455] width 46 height 20
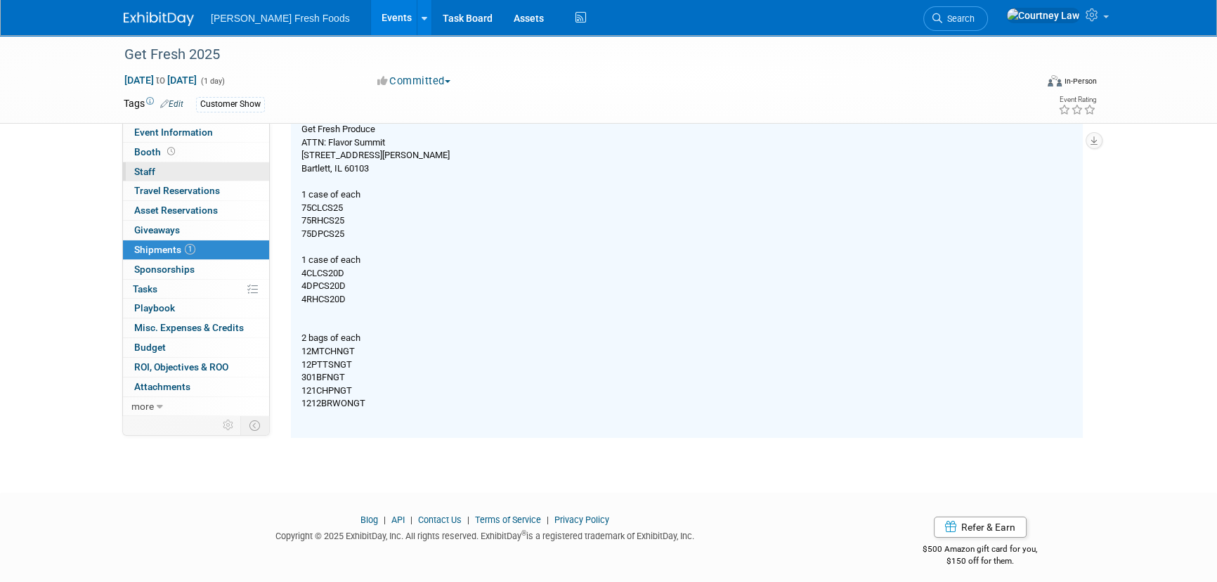
scroll to position [191, 0]
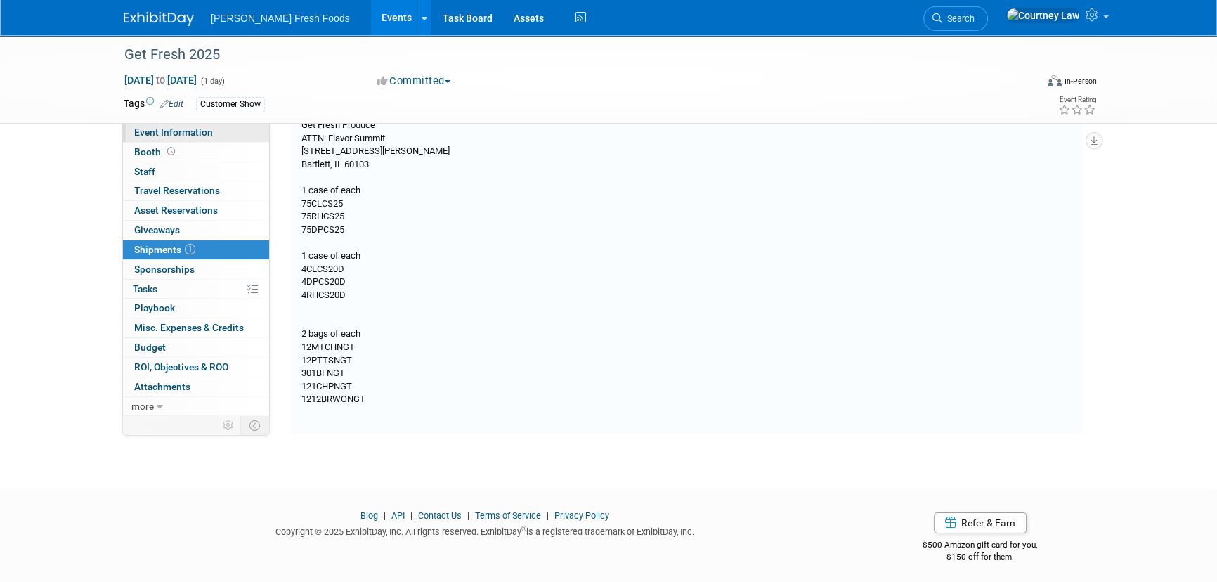
click at [149, 133] on span "Event Information" at bounding box center [173, 131] width 79 height 11
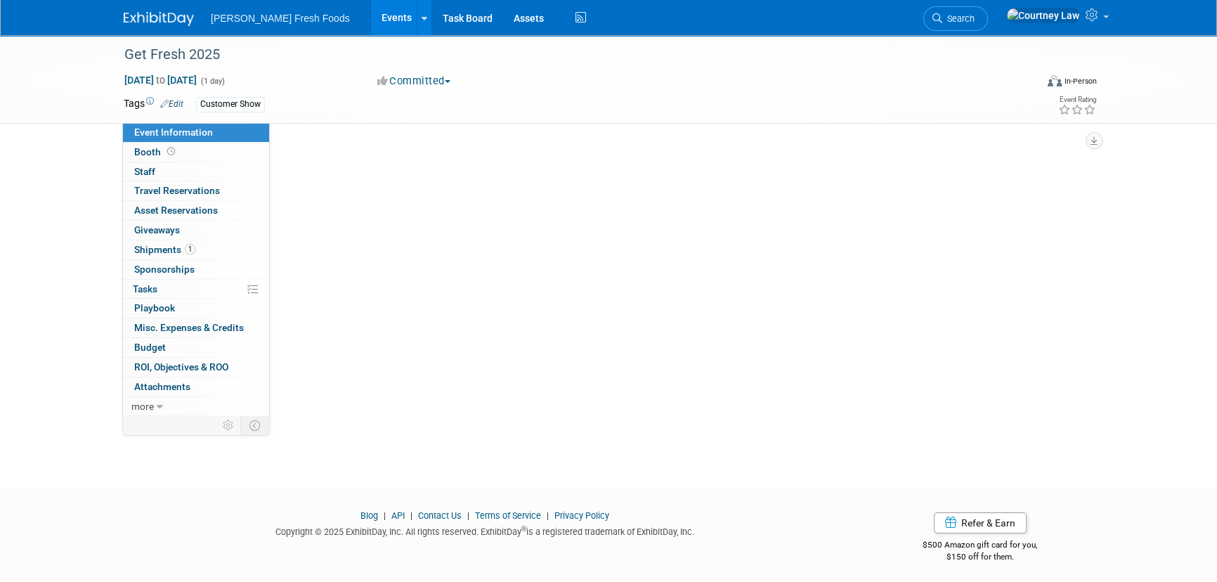
scroll to position [0, 0]
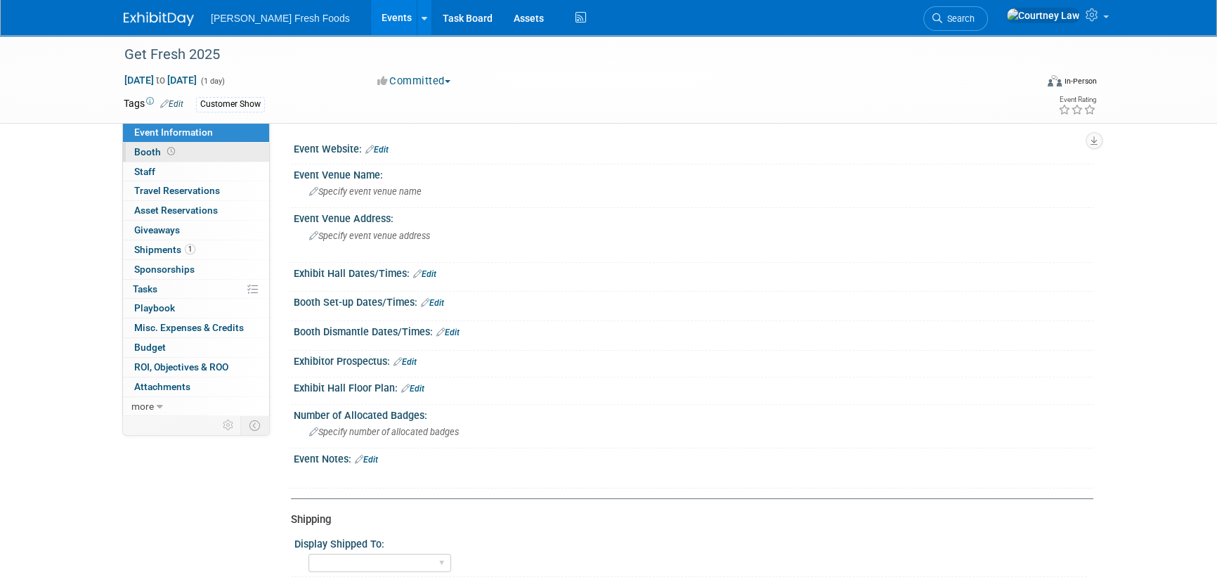
click at [168, 158] on link "Booth" at bounding box center [196, 152] width 146 height 19
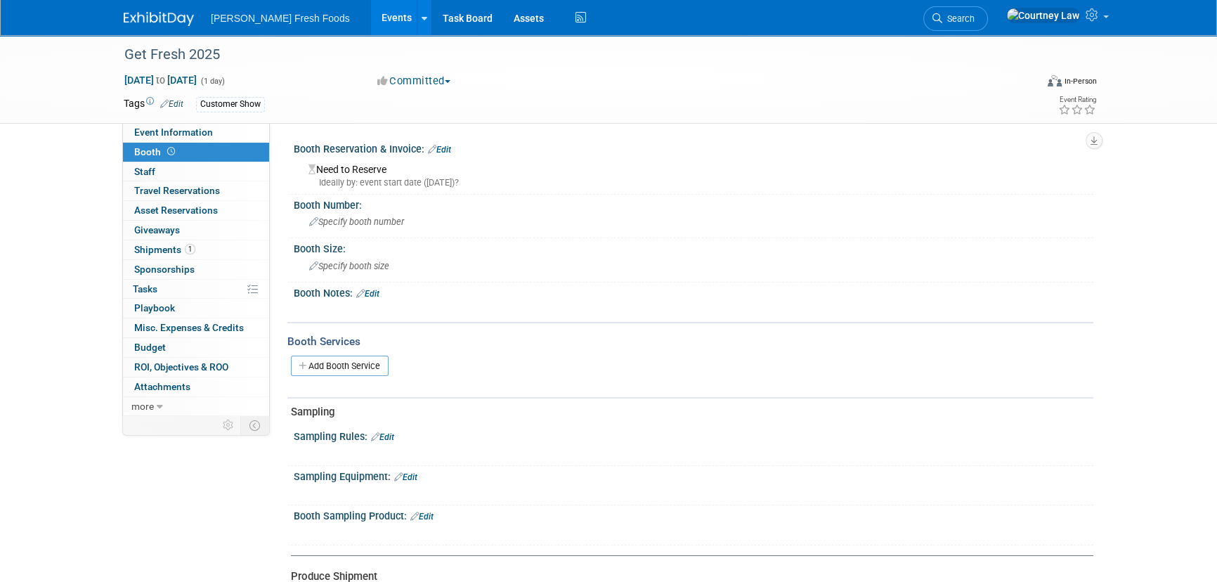
click at [438, 147] on link "Edit" at bounding box center [439, 150] width 23 height 10
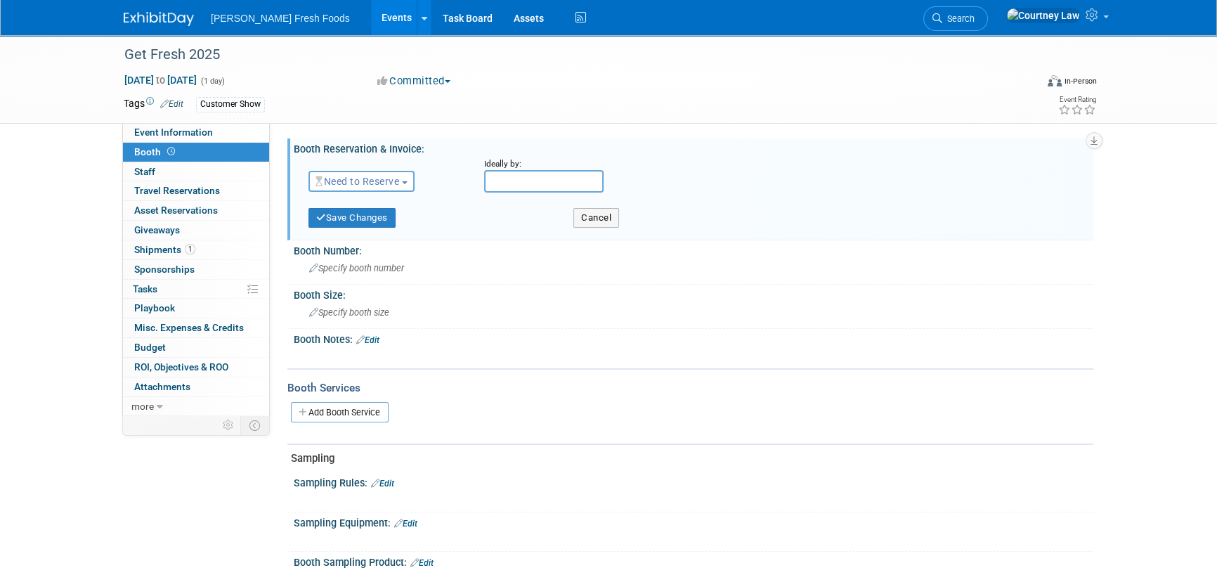
click at [392, 183] on span "Need to Reserve" at bounding box center [358, 181] width 84 height 11
click at [366, 231] on link "Reserved" at bounding box center [384, 225] width 150 height 20
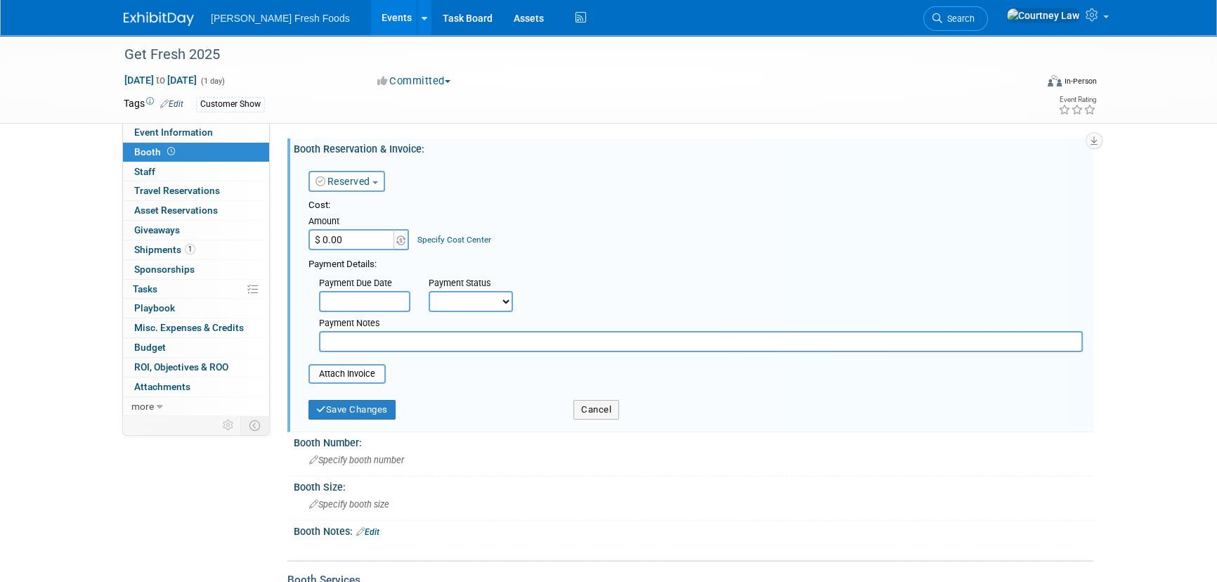
click at [359, 243] on input "$ 0.00" at bounding box center [352, 239] width 88 height 21
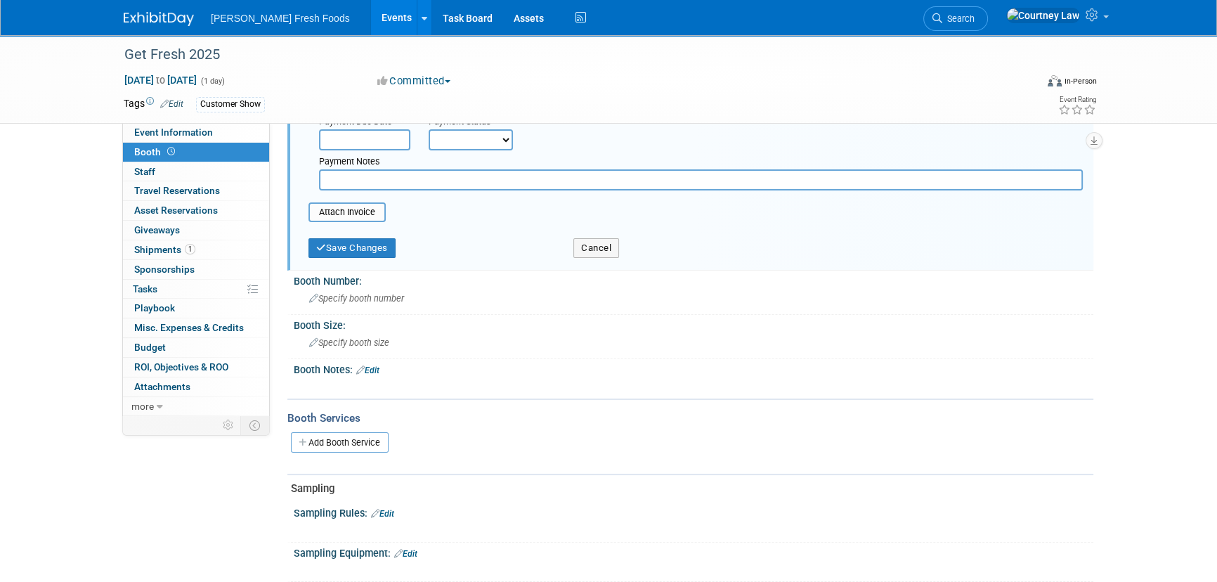
scroll to position [255, 0]
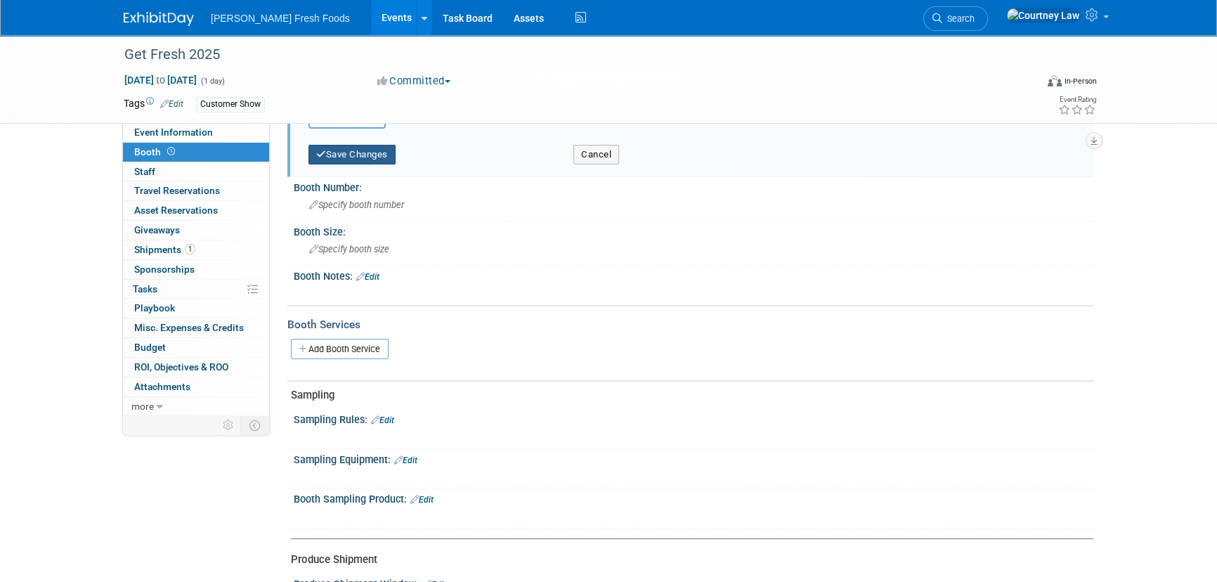
type input "$ 2,000.00"
click at [365, 160] on button "Save Changes" at bounding box center [351, 155] width 87 height 20
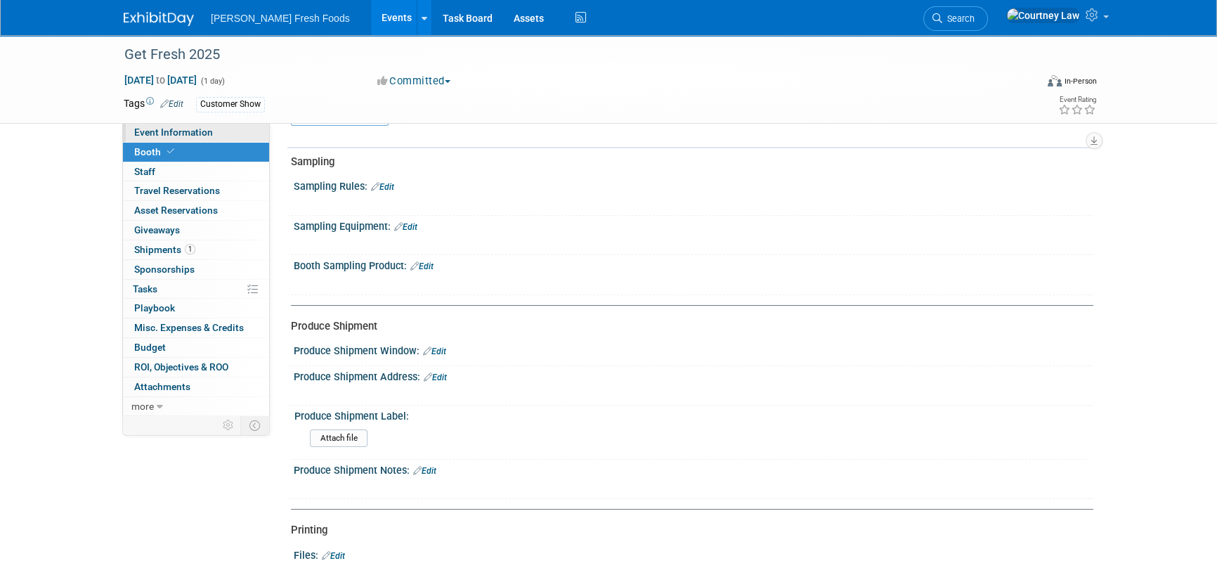
click at [195, 138] on link "Event Information" at bounding box center [196, 132] width 146 height 19
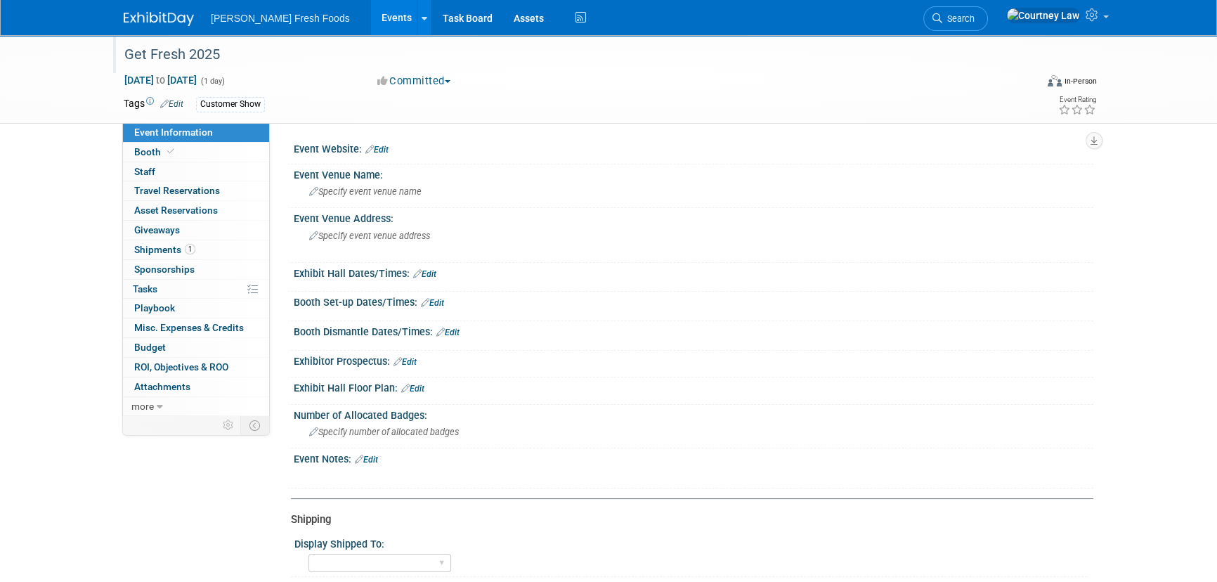
click at [194, 56] on div "Get Fresh 2025" at bounding box center [566, 54] width 895 height 25
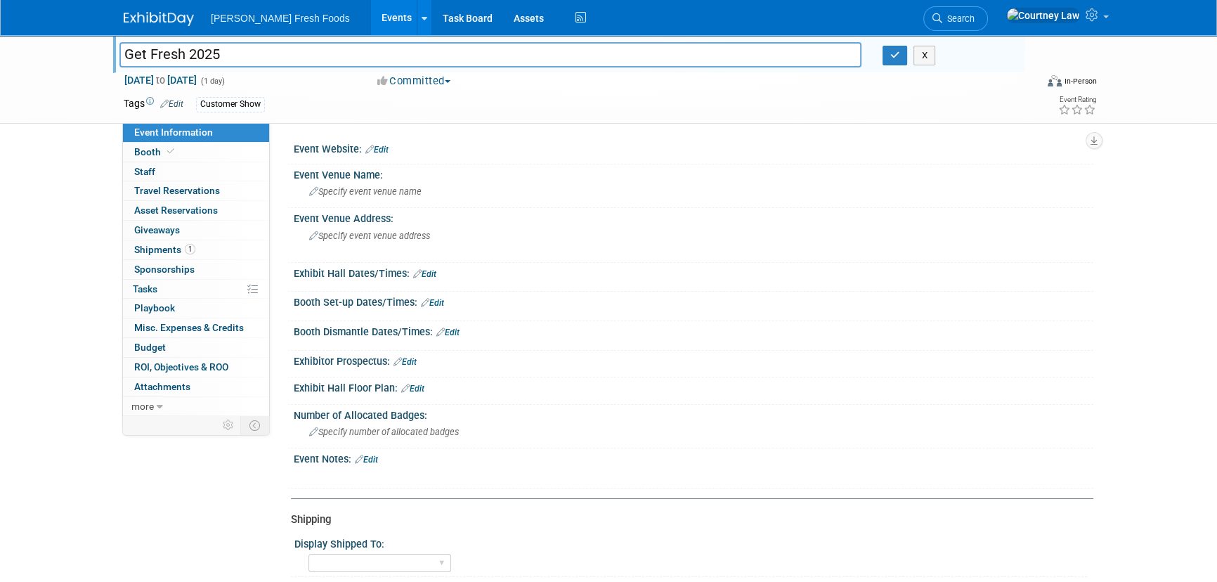
click at [186, 56] on input "Get Fresh 2025" at bounding box center [490, 54] width 742 height 25
type input "Get Fresh Flavor Summit 2025"
click at [896, 63] on button "button" at bounding box center [895, 56] width 25 height 20
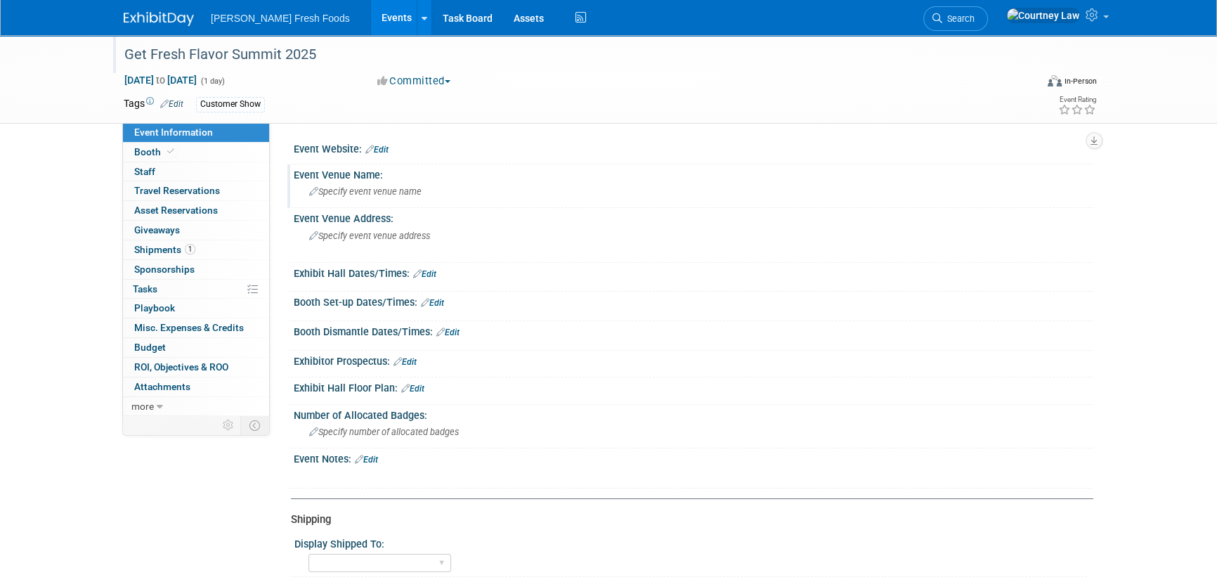
click at [377, 183] on div "Specify event venue name" at bounding box center [693, 192] width 779 height 22
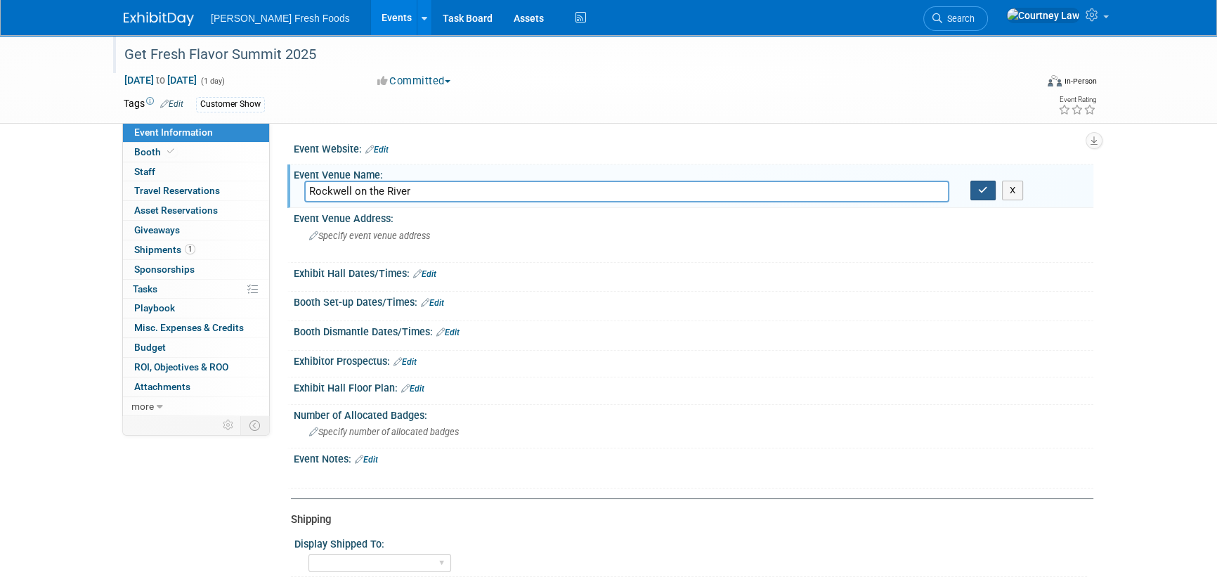
type input "Rockwell on the River"
click at [978, 190] on icon "button" at bounding box center [983, 190] width 10 height 9
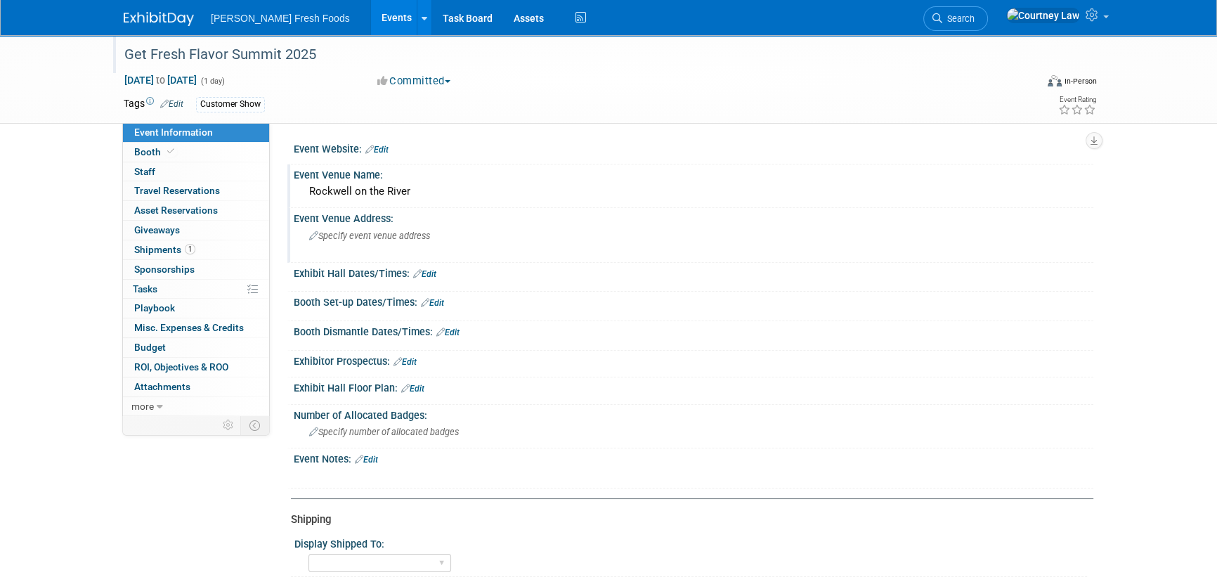
click at [413, 240] on span "Specify event venue address" at bounding box center [369, 235] width 121 height 11
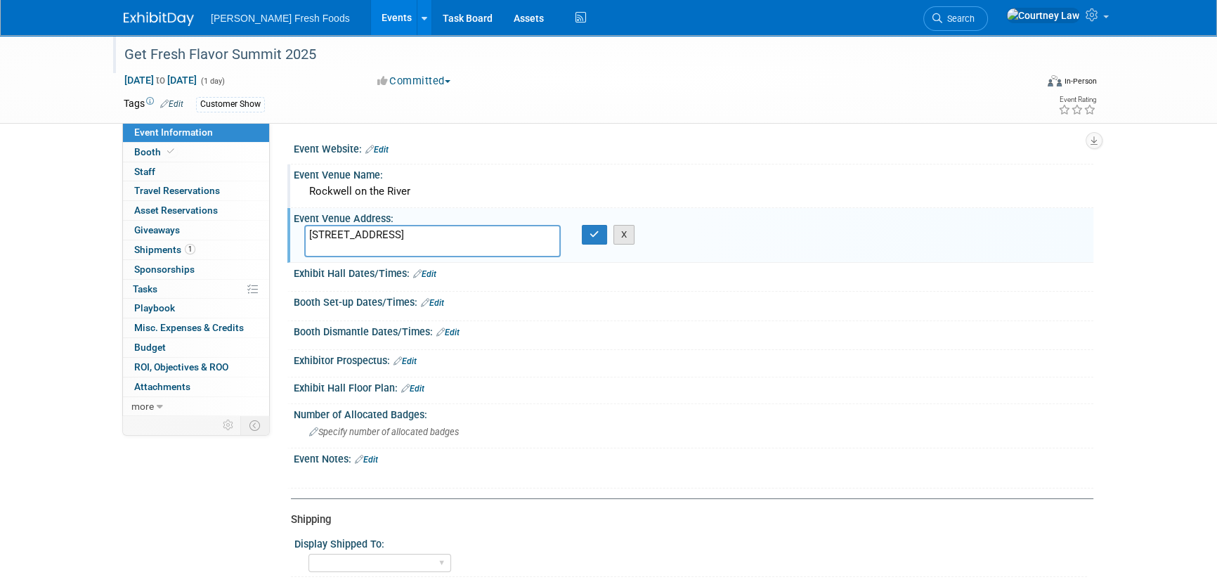
drag, startPoint x: 405, startPoint y: 233, endPoint x: 629, endPoint y: 237, distance: 223.5
click at [406, 233] on textarea "3057 N Rockwell St., Chicago, IL 60618" at bounding box center [432, 241] width 256 height 32
type textarea "3057 N Rockwell St. Chicago, IL 60618"
click at [592, 230] on icon "button" at bounding box center [595, 234] width 10 height 9
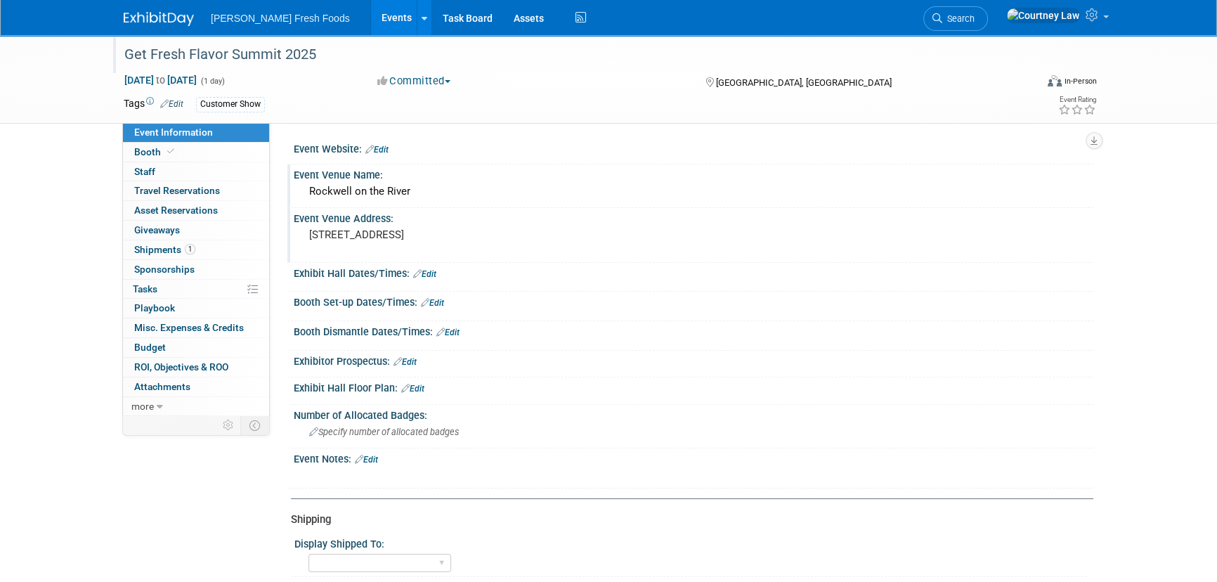
click at [443, 276] on div "Exhibit Hall Dates/Times: Edit" at bounding box center [694, 272] width 800 height 18
click at [425, 271] on link "Edit" at bounding box center [424, 274] width 23 height 10
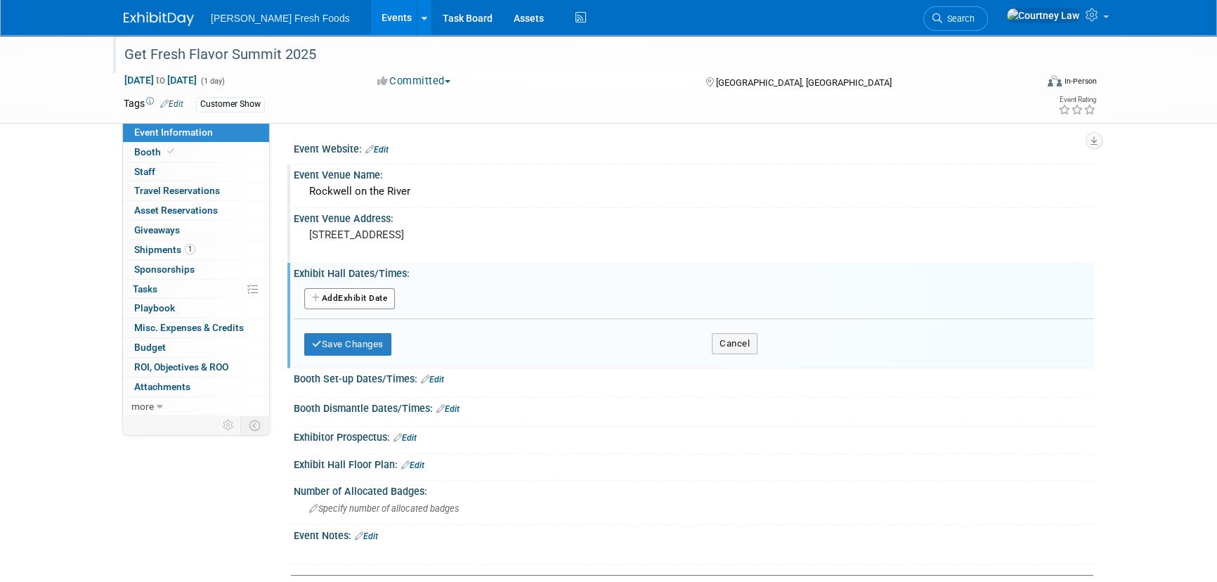
click at [369, 309] on div "Add Another Exhibit Date" at bounding box center [694, 299] width 800 height 27
click at [369, 304] on button "Add Another Exhibit Date" at bounding box center [349, 298] width 91 height 21
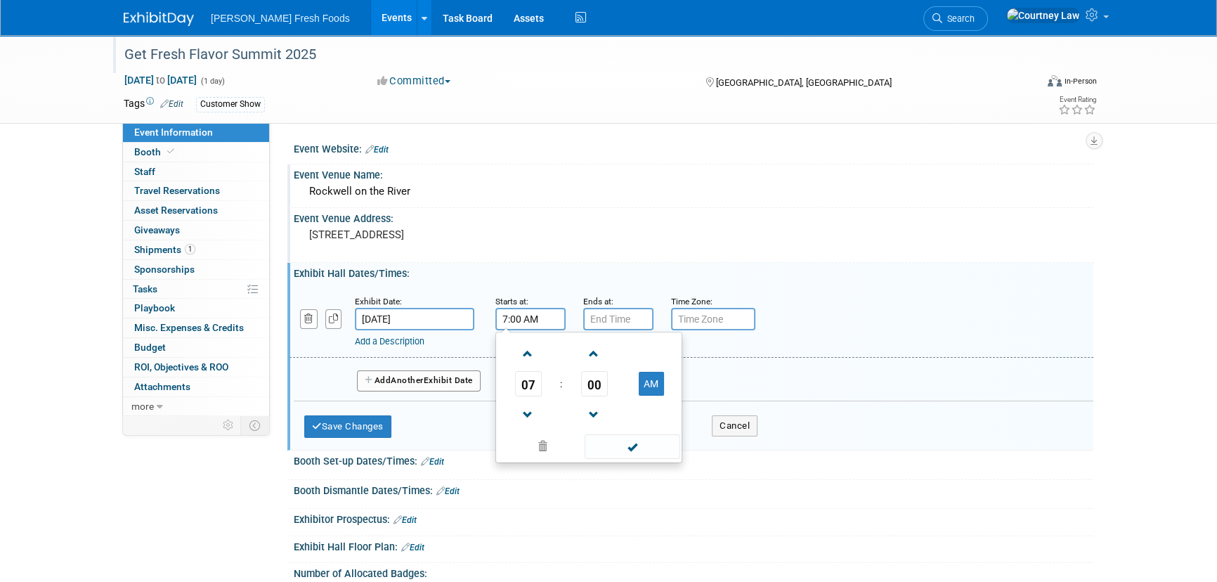
click at [534, 320] on input "7:00 AM" at bounding box center [530, 319] width 70 height 22
click at [529, 352] on span at bounding box center [528, 354] width 25 height 25
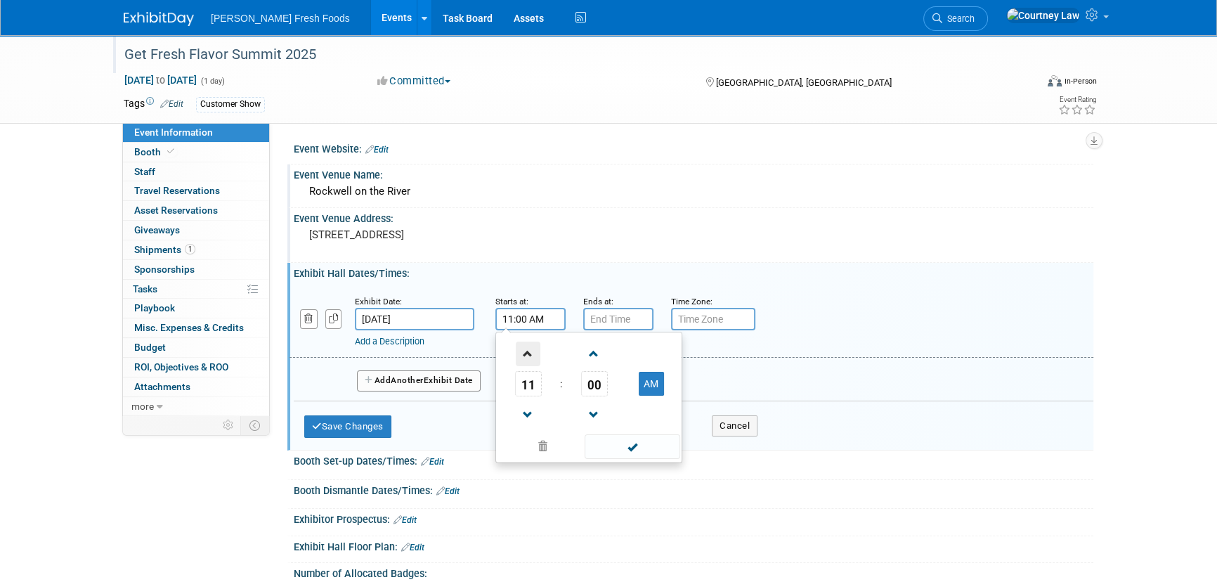
click at [529, 352] on span at bounding box center [528, 354] width 25 height 25
click at [529, 403] on span at bounding box center [528, 415] width 25 height 25
type input "12:00 PM"
click at [618, 442] on span at bounding box center [632, 446] width 95 height 25
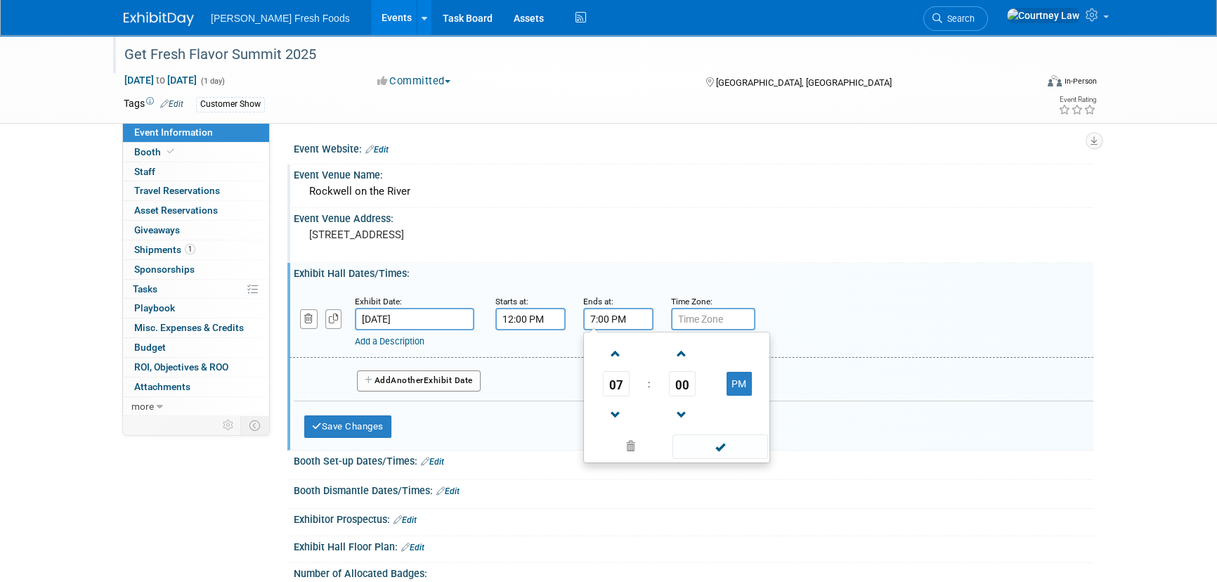
click at [619, 316] on input "7:00 PM" at bounding box center [618, 319] width 70 height 22
click at [608, 349] on span at bounding box center [616, 354] width 25 height 25
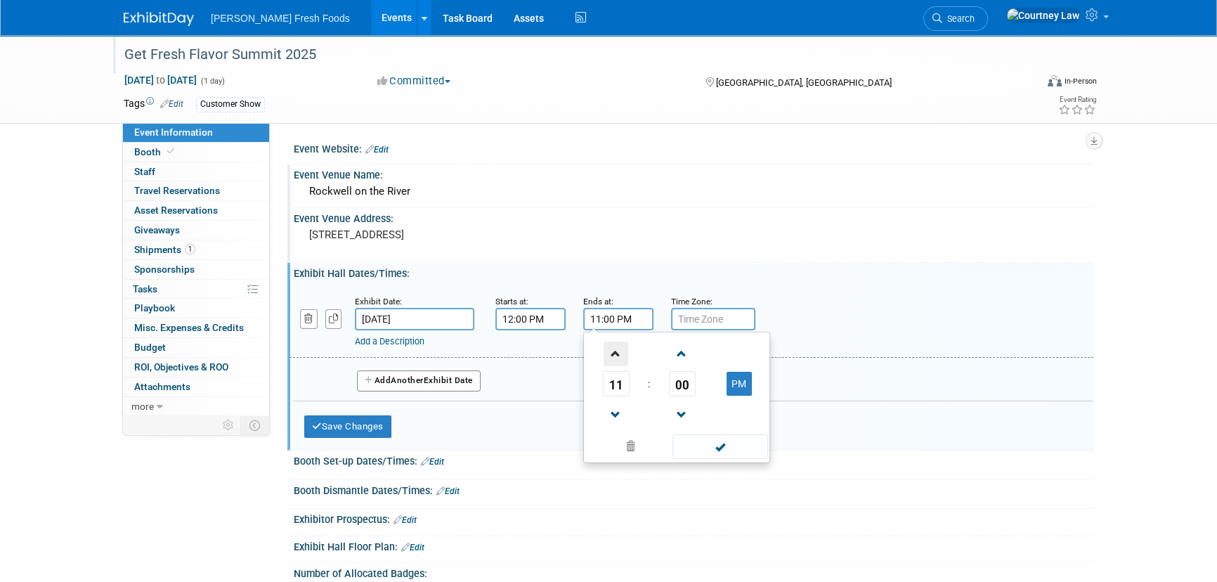
click at [608, 349] on span at bounding box center [616, 354] width 25 height 25
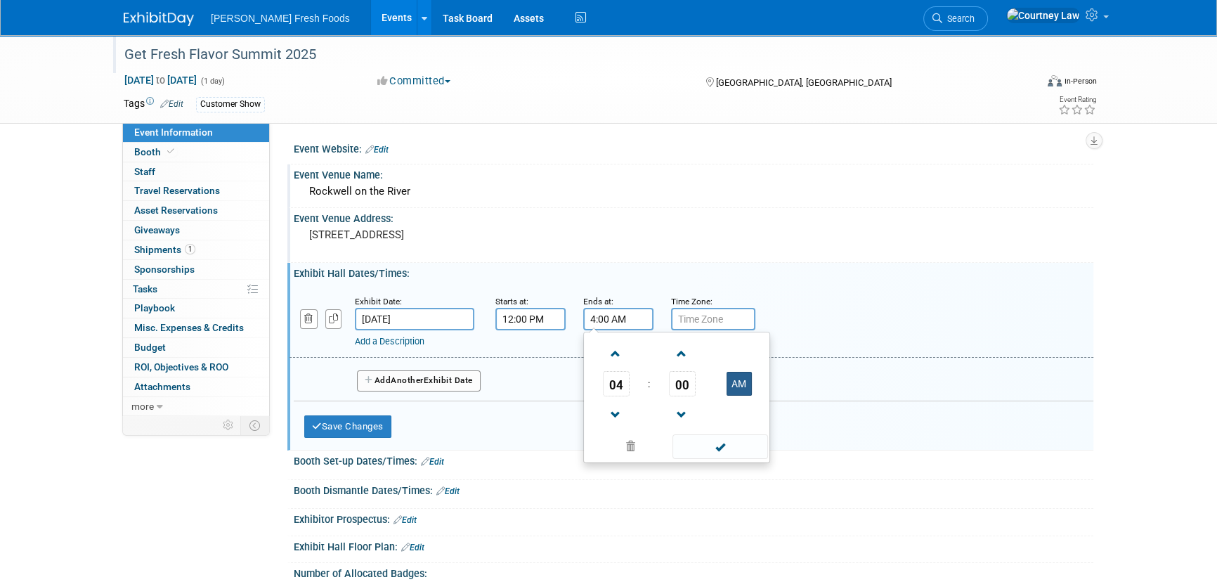
click at [739, 383] on button "AM" at bounding box center [739, 384] width 25 height 24
type input "4:00 PM"
click at [748, 445] on span at bounding box center [719, 446] width 95 height 25
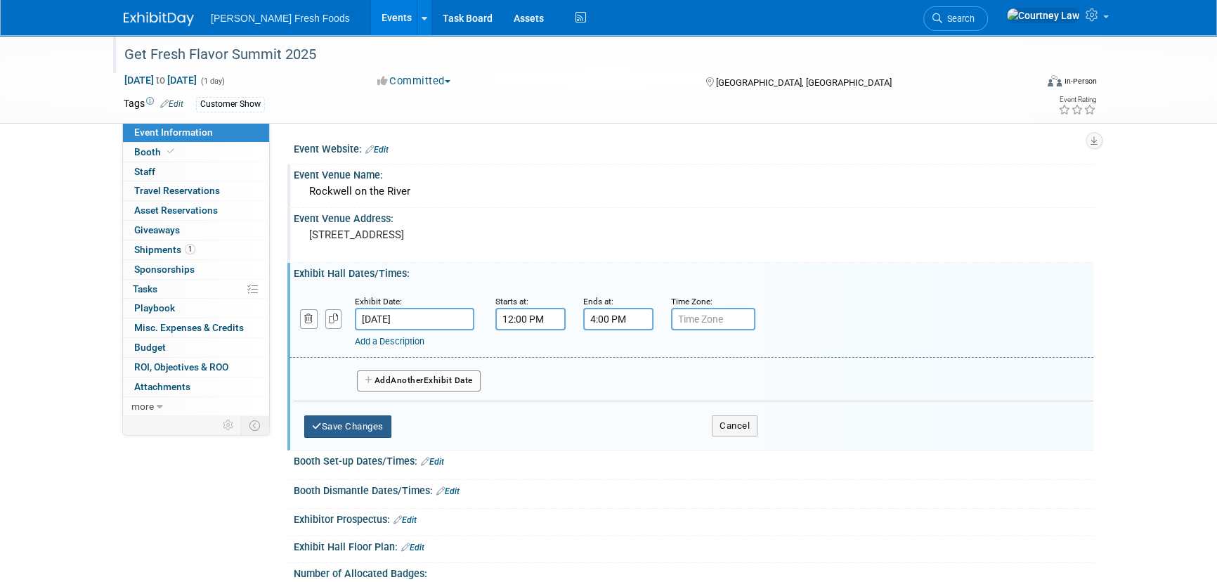
click at [359, 429] on button "Save Changes" at bounding box center [347, 426] width 87 height 22
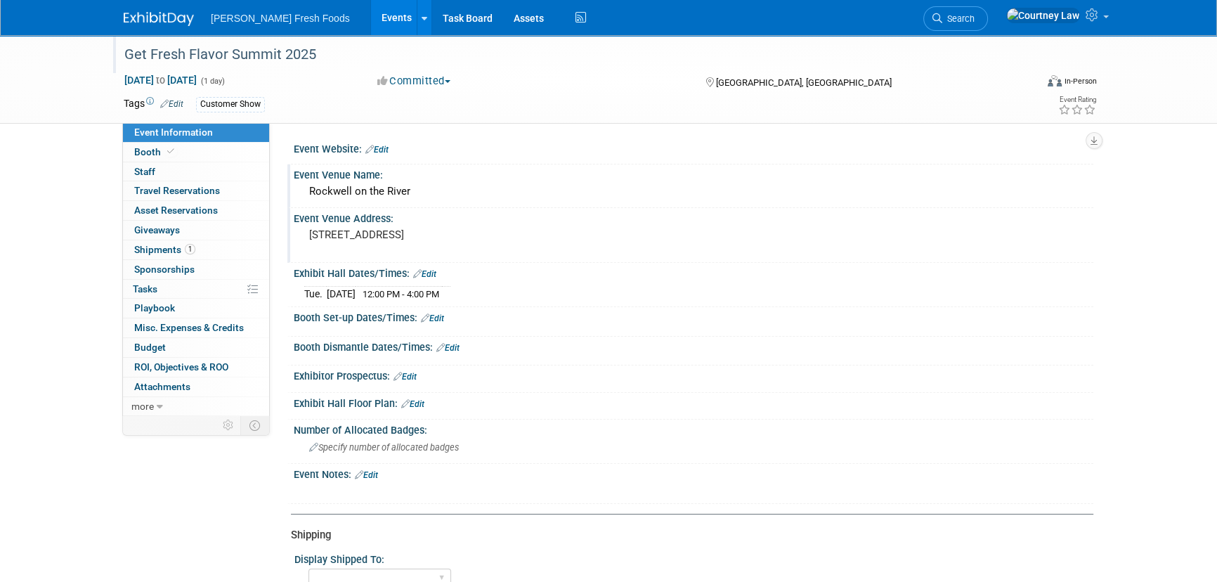
click at [157, 21] on img at bounding box center [159, 19] width 70 height 14
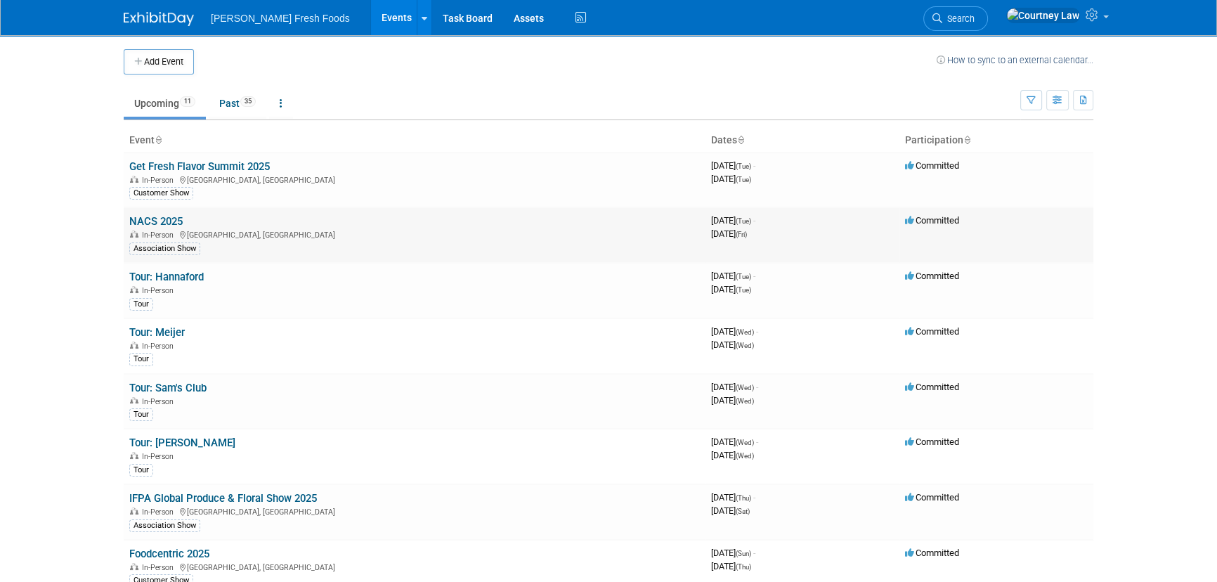
click at [158, 221] on link "NACS 2025" at bounding box center [155, 221] width 53 height 13
